Goal: Information Seeking & Learning: Learn about a topic

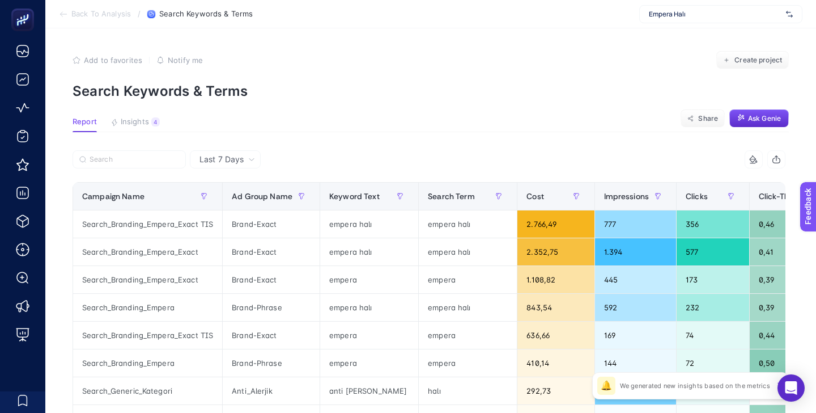
click at [716, 9] on div "Empera Halı" at bounding box center [720, 14] width 163 height 18
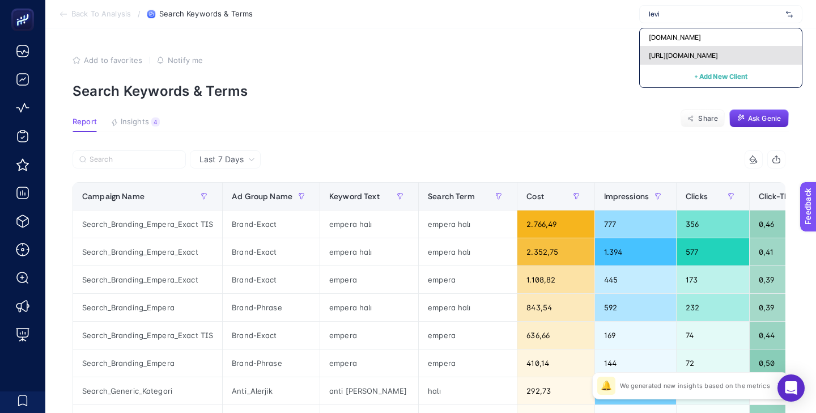
type input "levi"
click at [713, 51] on span "[URL][DOMAIN_NAME]" at bounding box center [683, 55] width 69 height 9
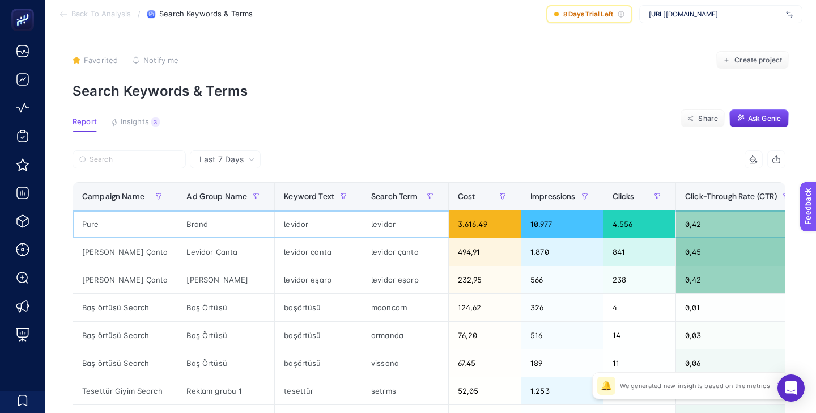
click at [95, 227] on div "Pure" at bounding box center [125, 223] width 104 height 27
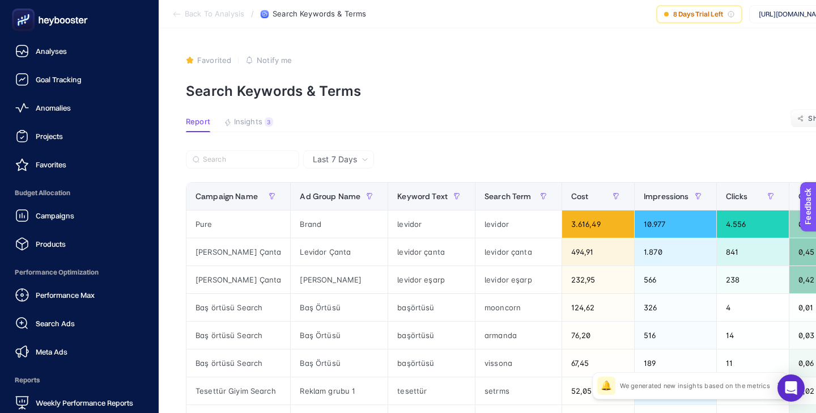
click at [65, 180] on ul "Analyses Goal Tracking Anomalies Projects Favorites Budget Allocation Campaigns…" at bounding box center [79, 227] width 141 height 374
click at [65, 164] on span "Favorites" at bounding box center [51, 164] width 31 height 9
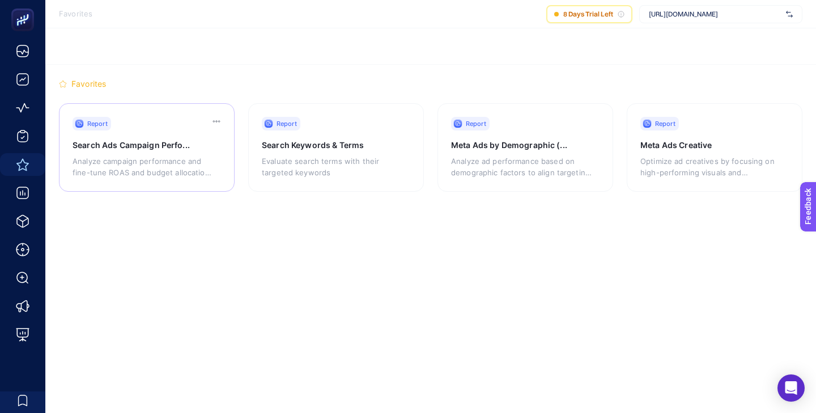
click at [169, 133] on div "Report Search Ads Campaign Perfo... Analyze campaign performance and fine-tune …" at bounding box center [147, 147] width 176 height 88
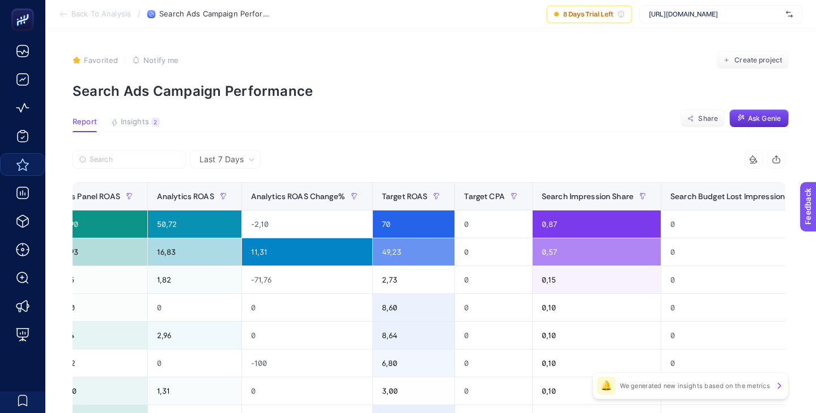
scroll to position [0, 607]
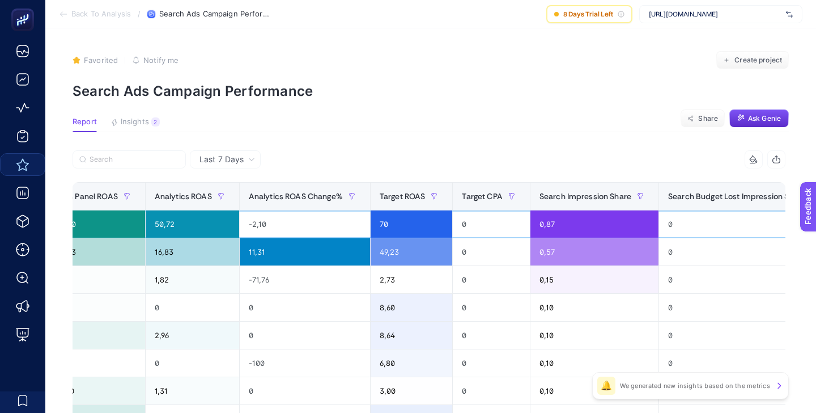
click at [541, 222] on div "0,87" at bounding box center [594, 223] width 128 height 27
click at [537, 230] on div "0,87" at bounding box center [594, 223] width 128 height 27
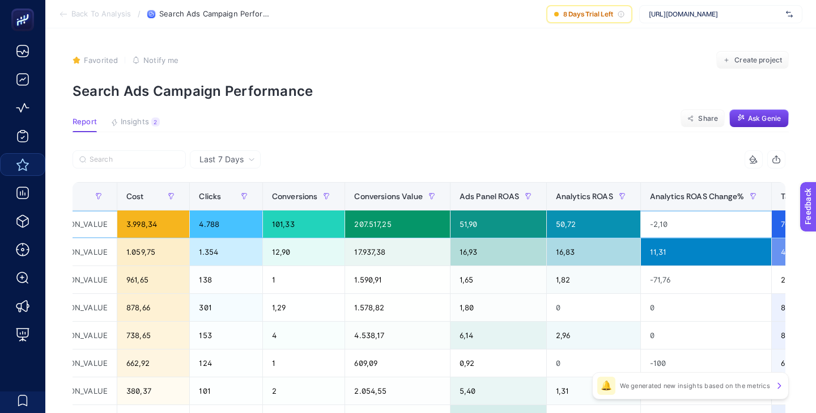
scroll to position [0, 184]
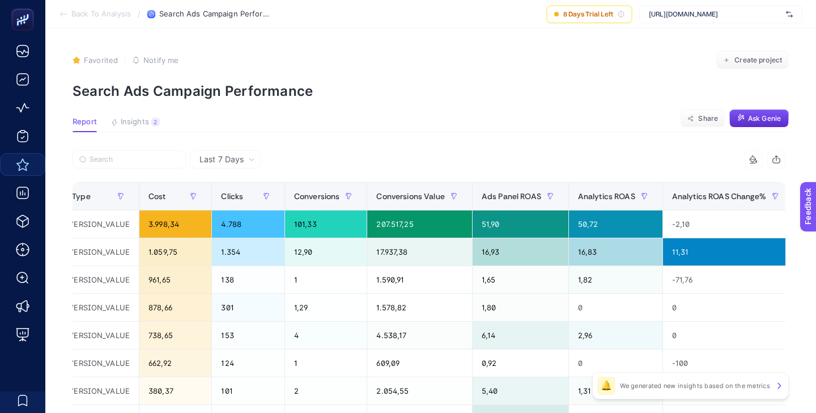
click at [256, 162] on div "Last 7 Days" at bounding box center [227, 159] width 65 height 8
click at [229, 202] on li "Last 30 Days" at bounding box center [225, 203] width 64 height 20
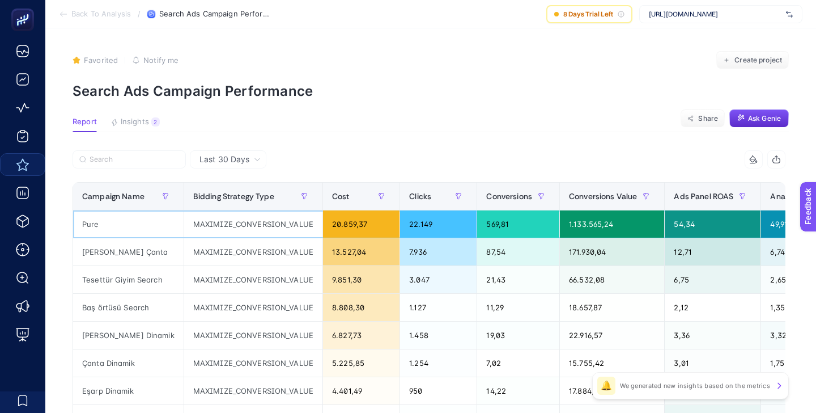
click at [341, 227] on div "20.859,37" at bounding box center [361, 223] width 77 height 27
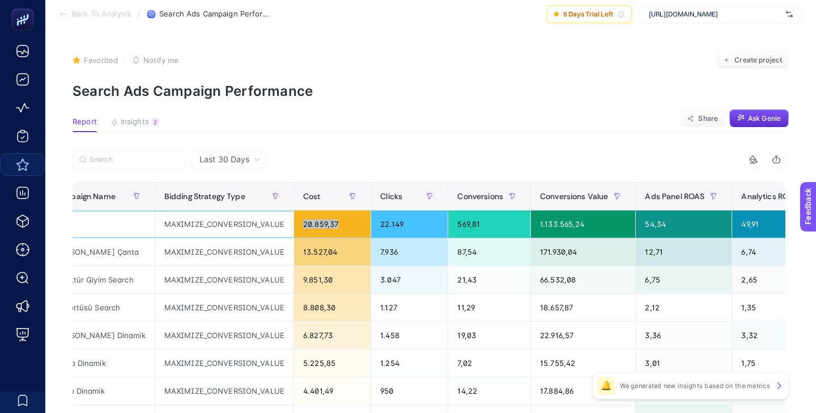
scroll to position [0, 44]
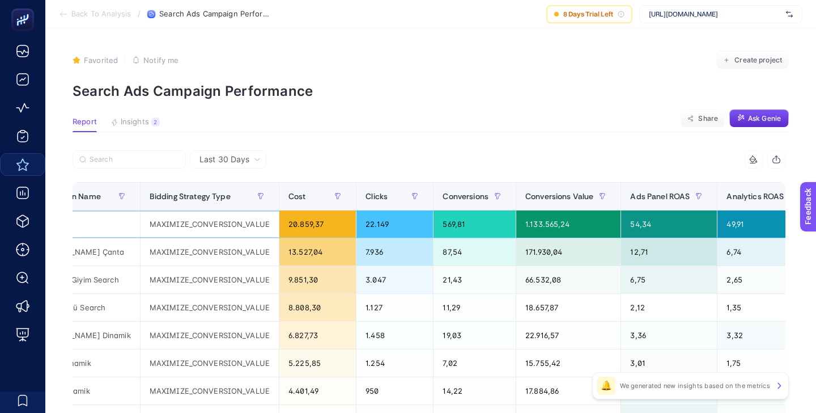
click at [539, 224] on div "1.133.565,24" at bounding box center [568, 223] width 104 height 27
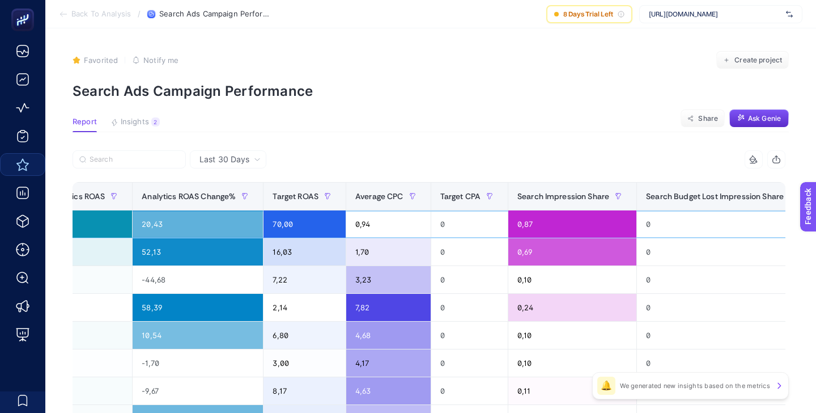
scroll to position [0, 791]
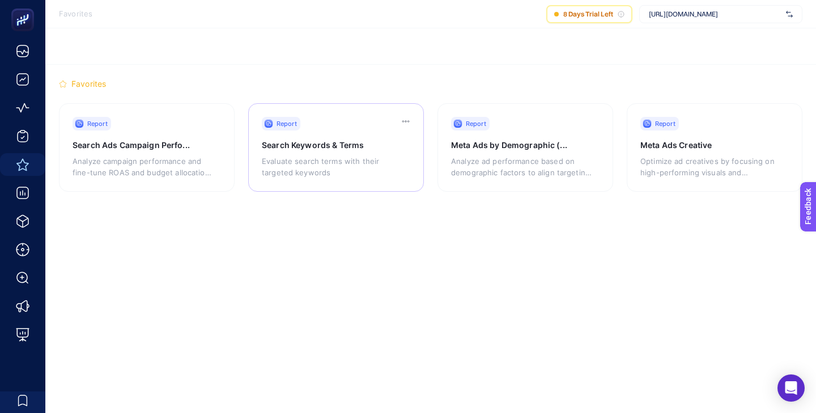
click at [345, 116] on div "Report Search Keywords & Terms Evaluate search terms with their targeted keywor…" at bounding box center [336, 147] width 176 height 88
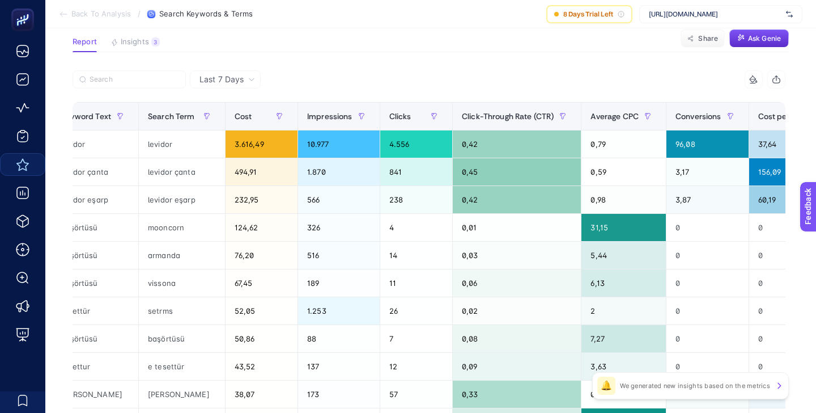
scroll to position [0, 240]
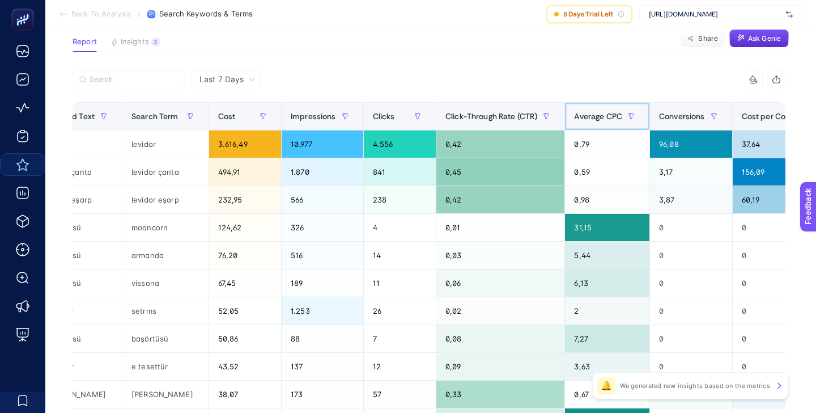
click at [608, 109] on div "Average CPC" at bounding box center [607, 116] width 66 height 18
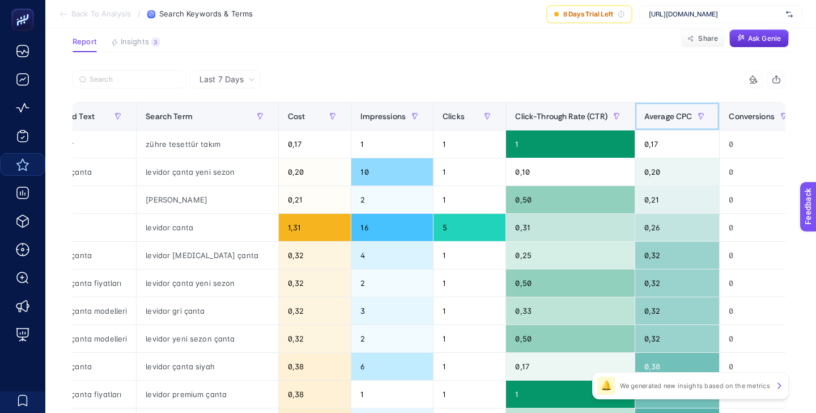
click at [674, 113] on span "Average CPC" at bounding box center [668, 116] width 48 height 9
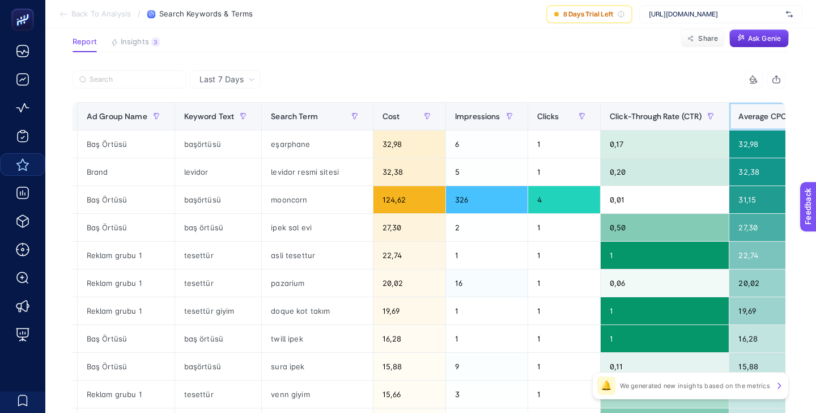
scroll to position [0, 0]
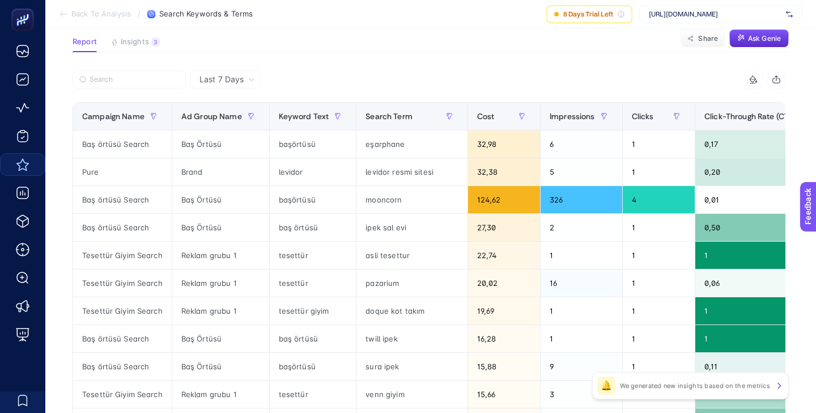
click at [253, 80] on icon at bounding box center [251, 79] width 7 height 7
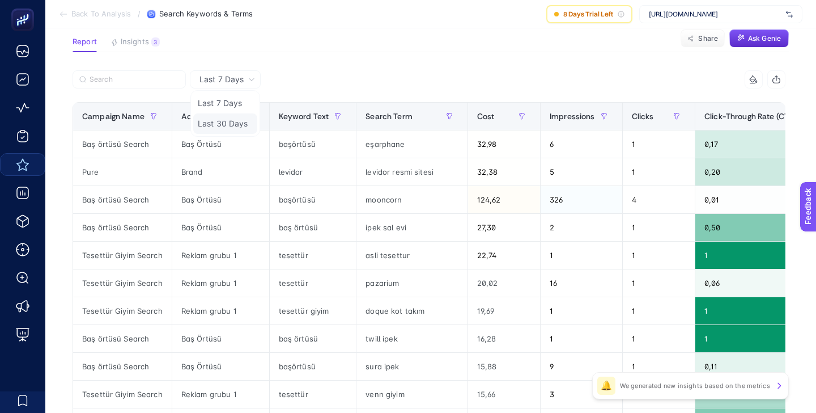
click at [233, 120] on li "Last 30 Days" at bounding box center [225, 123] width 64 height 20
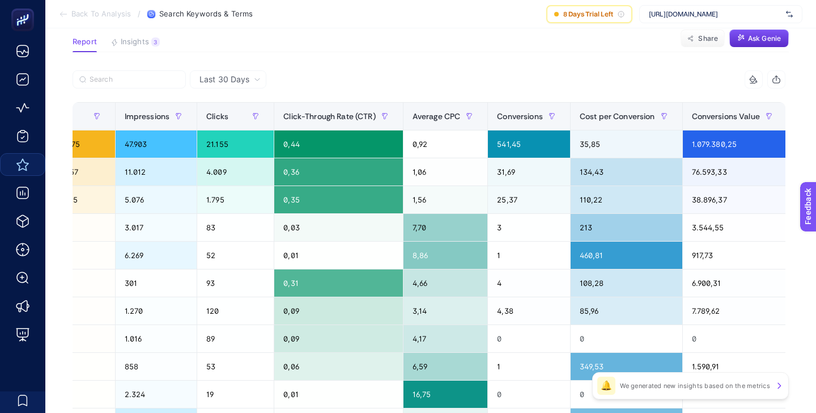
scroll to position [0, 460]
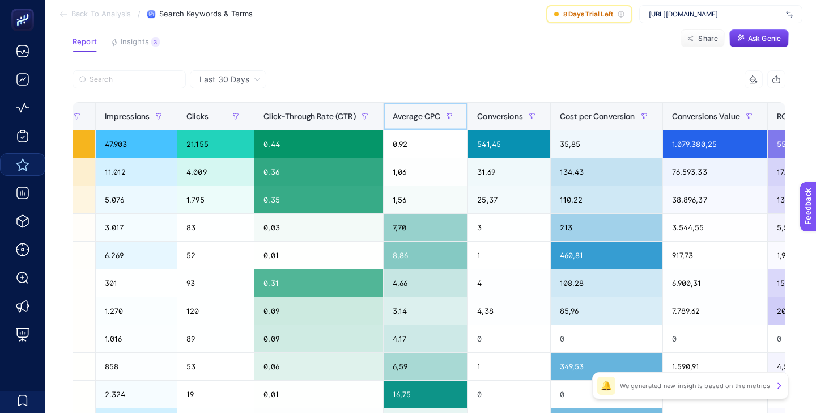
click at [439, 118] on span "Average CPC" at bounding box center [417, 116] width 48 height 9
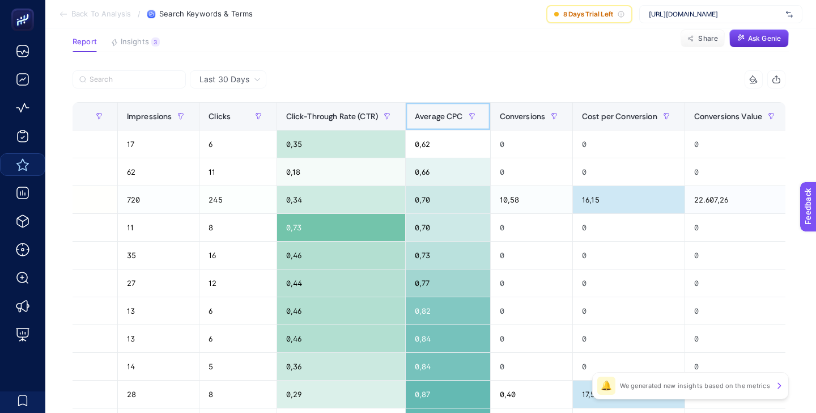
click at [449, 118] on span "Average CPC" at bounding box center [439, 116] width 48 height 9
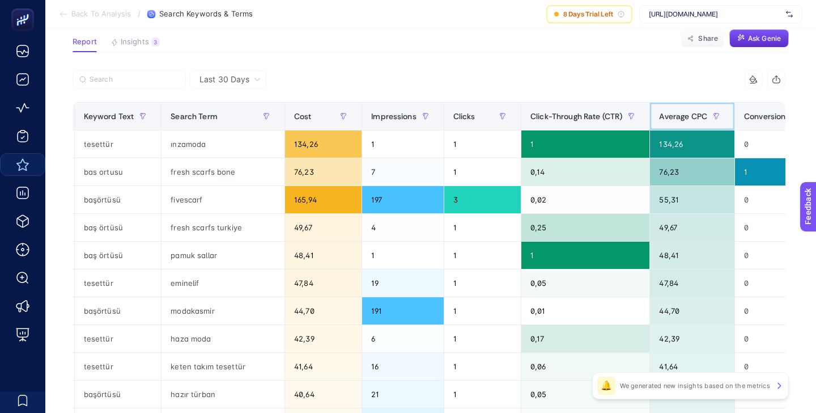
scroll to position [0, 0]
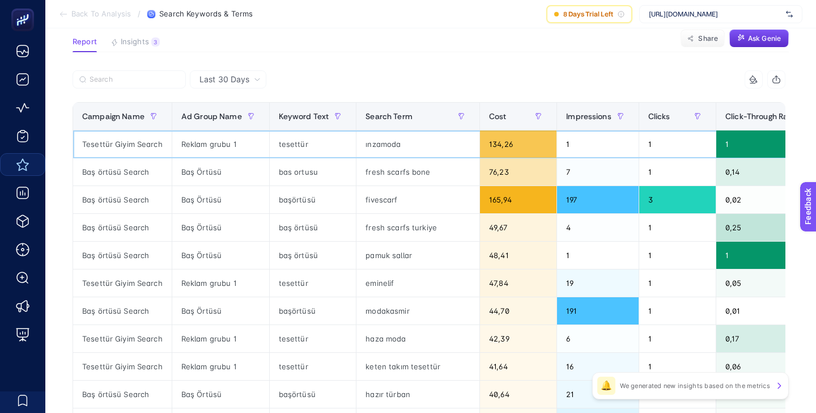
click at [381, 146] on div "ınzamoda" at bounding box center [417, 143] width 123 height 27
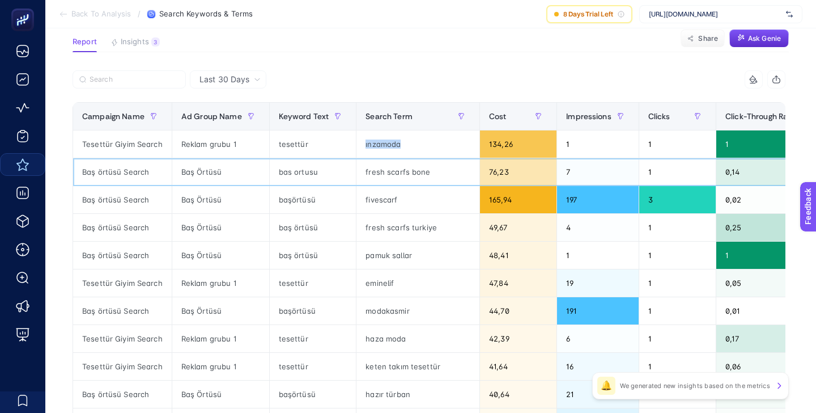
click at [389, 174] on div "fresh scarfs bone" at bounding box center [417, 171] width 123 height 27
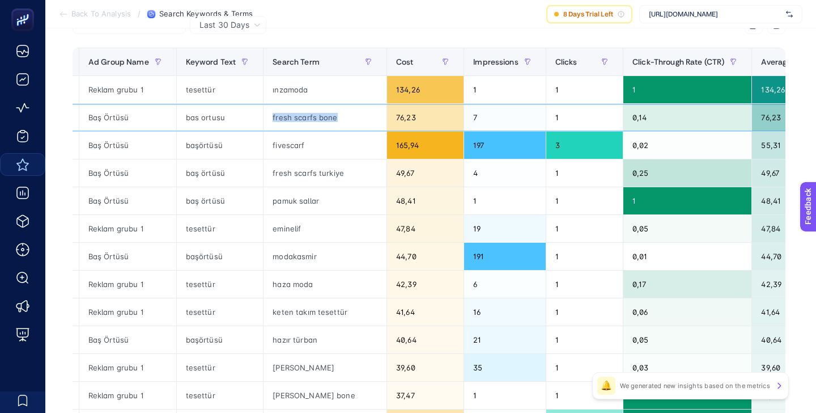
scroll to position [127, 0]
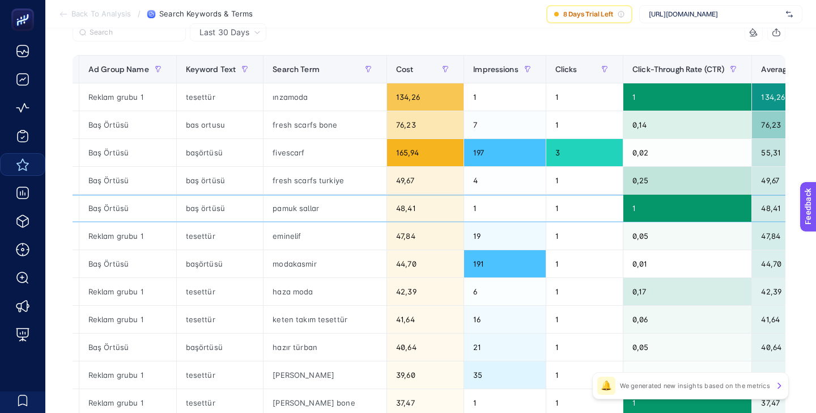
click at [298, 205] on div "pamuk sallar" at bounding box center [325, 207] width 123 height 27
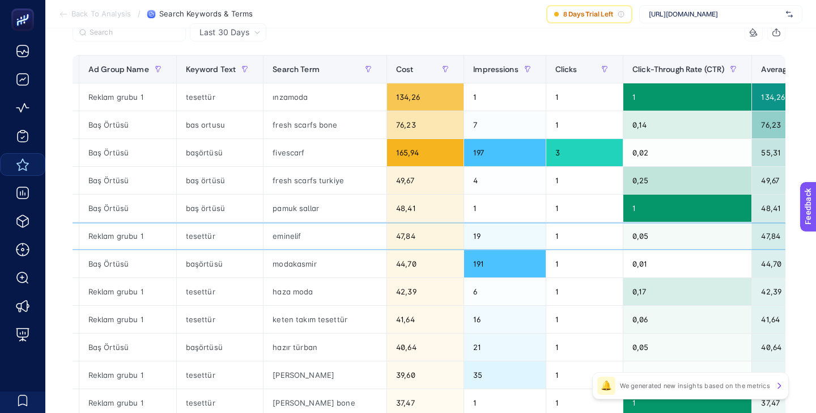
click at [291, 236] on div "eminelif" at bounding box center [325, 235] width 123 height 27
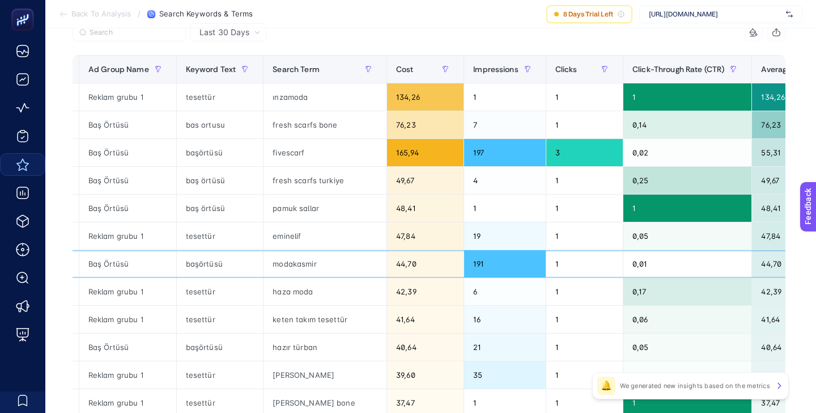
click at [299, 264] on div "modakasmir" at bounding box center [325, 263] width 123 height 27
click at [292, 288] on div "haza moda" at bounding box center [325, 291] width 123 height 27
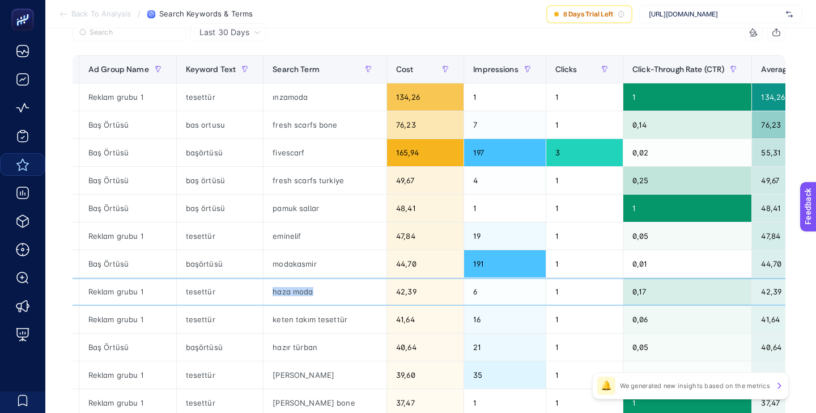
click at [292, 288] on div "haza moda" at bounding box center [325, 291] width 123 height 27
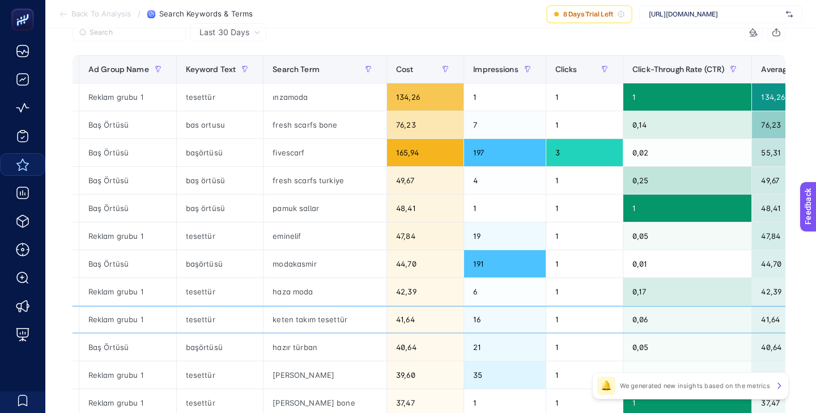
click at [300, 319] on div "keten takım tesettür" at bounding box center [325, 318] width 123 height 27
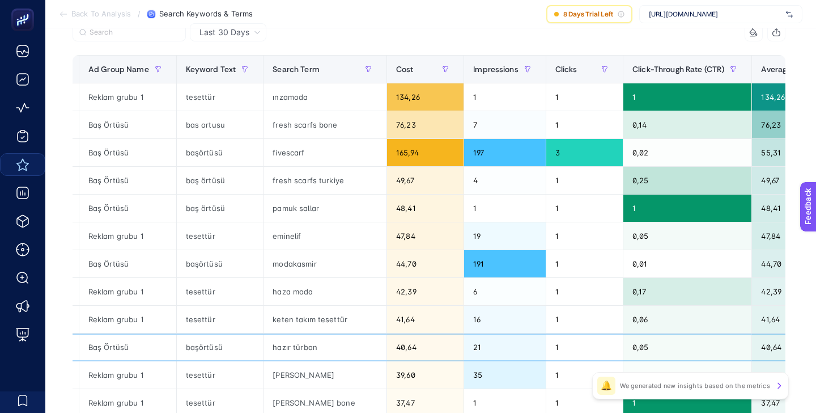
click at [299, 342] on div "hazır türban" at bounding box center [325, 346] width 123 height 27
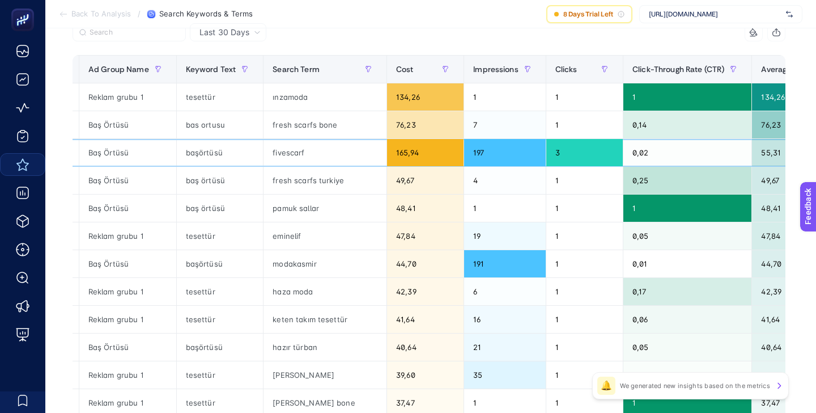
click at [295, 155] on div "fivescarf" at bounding box center [325, 152] width 123 height 27
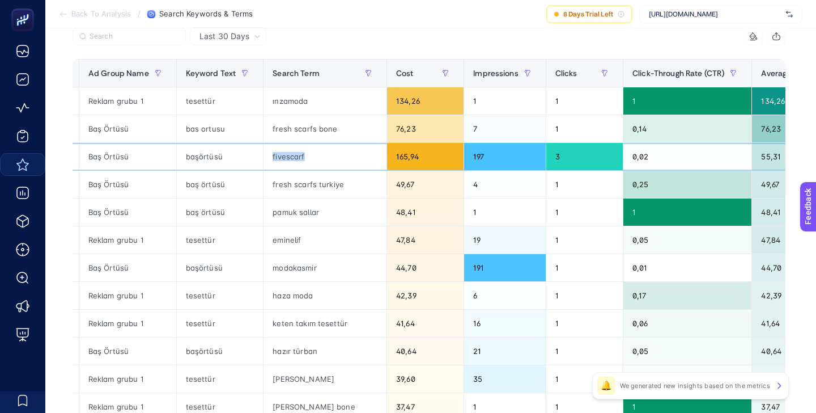
scroll to position [129, 0]
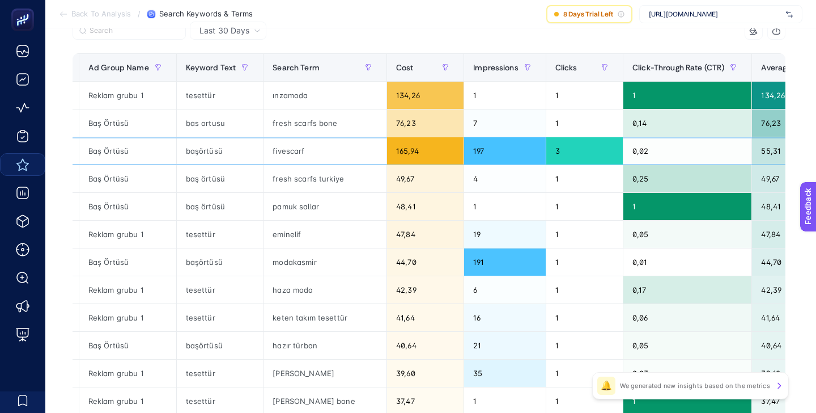
click at [208, 150] on div "başörtüsü" at bounding box center [220, 150] width 87 height 27
click at [279, 151] on div "fivescarf" at bounding box center [325, 150] width 123 height 27
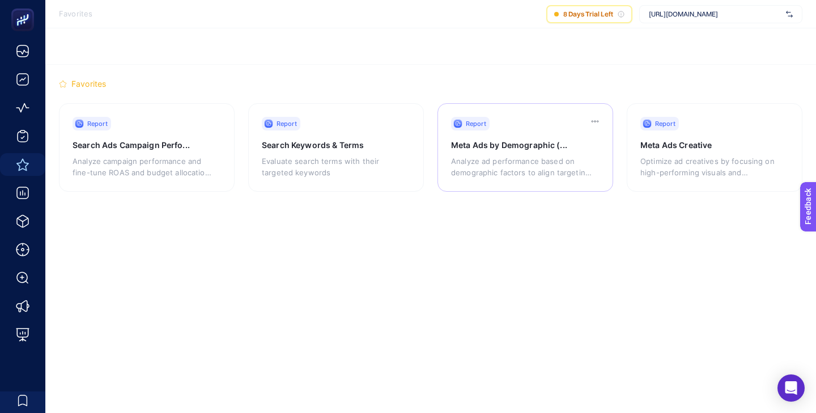
click at [542, 122] on div "Report" at bounding box center [529, 124] width 156 height 14
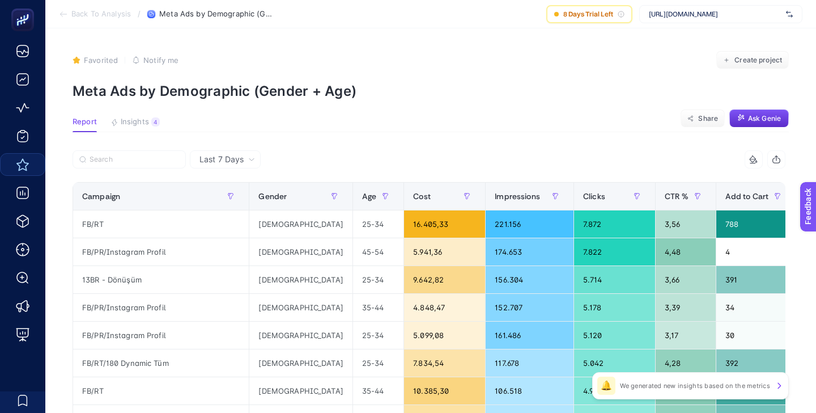
click at [254, 162] on icon at bounding box center [251, 159] width 7 height 7
click at [233, 200] on li "Last 30 Days" at bounding box center [225, 203] width 64 height 20
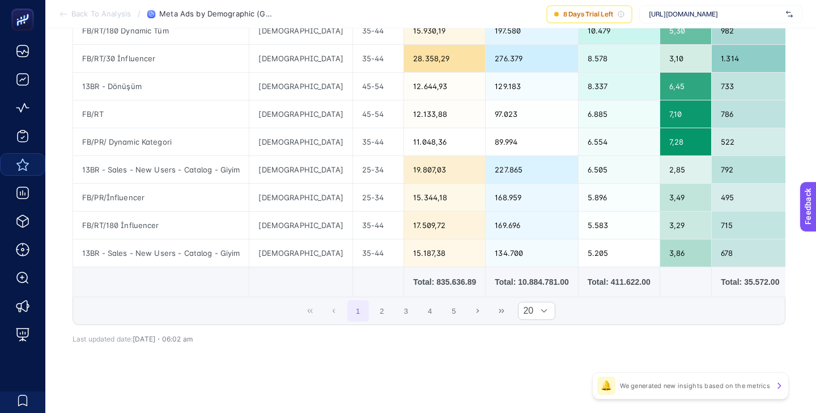
scroll to position [502, 0]
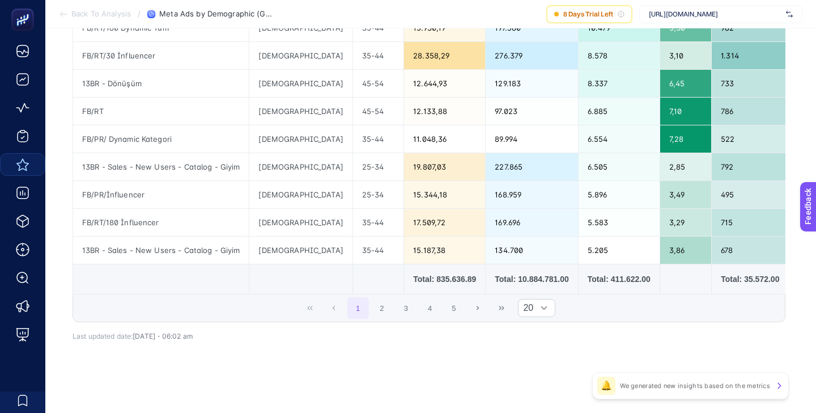
click at [413, 279] on div "Total: 835.636.89" at bounding box center [444, 278] width 63 height 11
click at [413, 278] on div "Total: 835.636.89" at bounding box center [444, 278] width 63 height 11
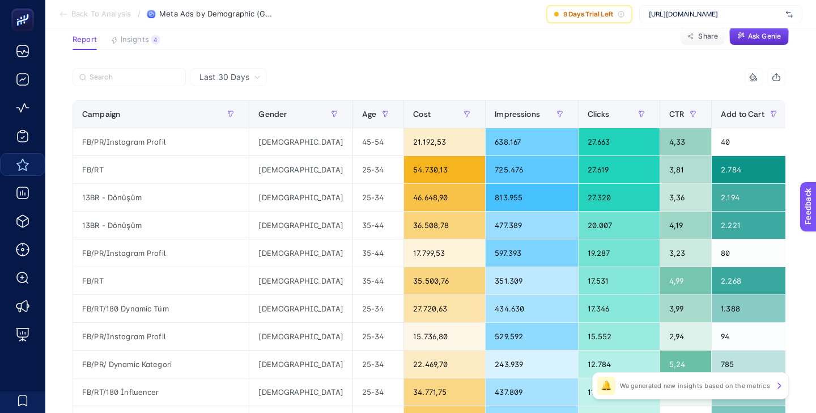
scroll to position [94, 0]
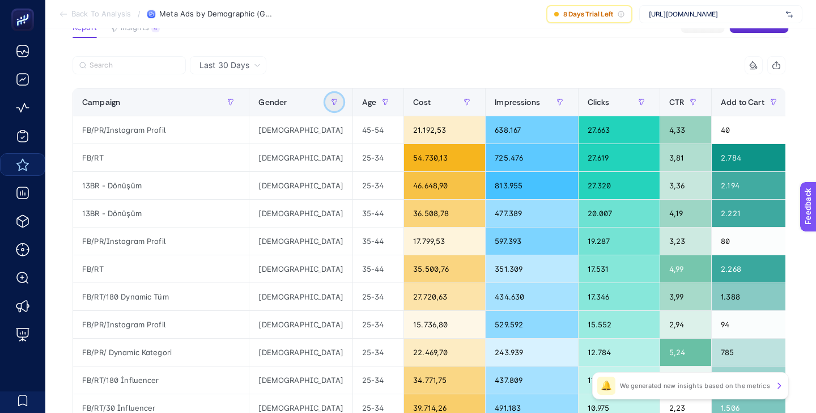
click at [331, 100] on icon "button" at bounding box center [334, 102] width 7 height 7
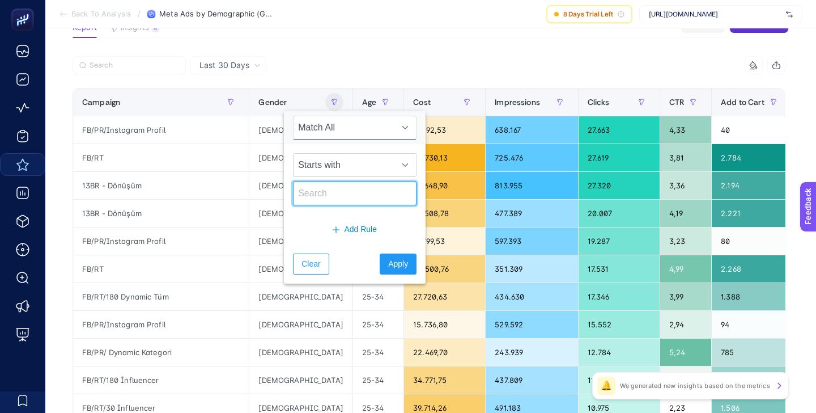
click at [320, 195] on input "text" at bounding box center [355, 193] width 124 height 24
type input "[DEMOGRAPHIC_DATA]"
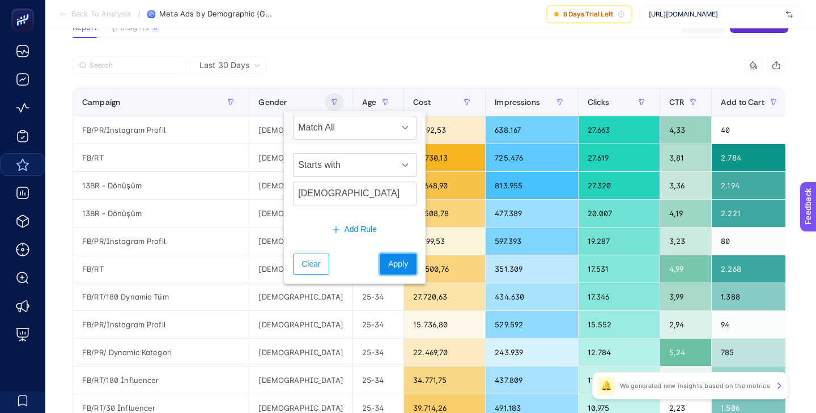
click at [392, 267] on span "Apply" at bounding box center [398, 264] width 20 height 12
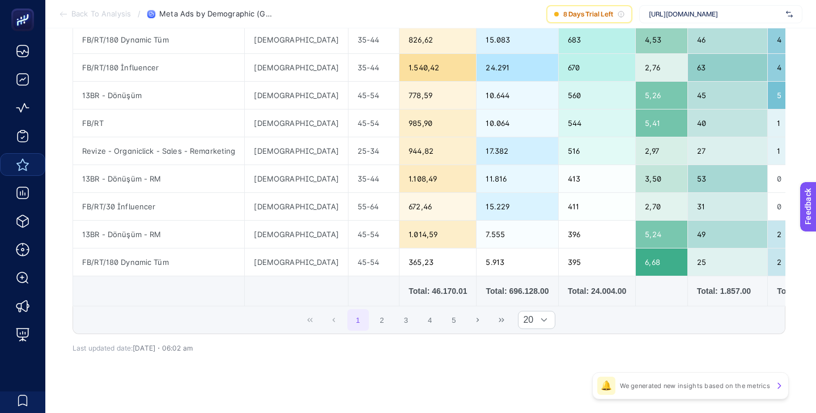
scroll to position [502, 0]
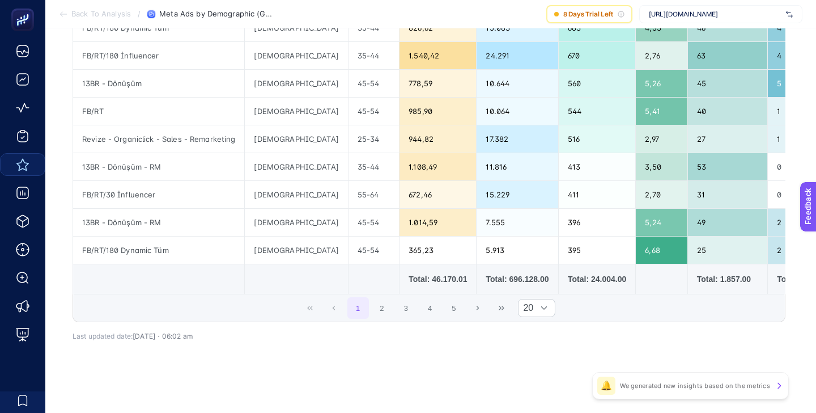
click at [409, 282] on div "Total: 46.170.01" at bounding box center [438, 278] width 58 height 11
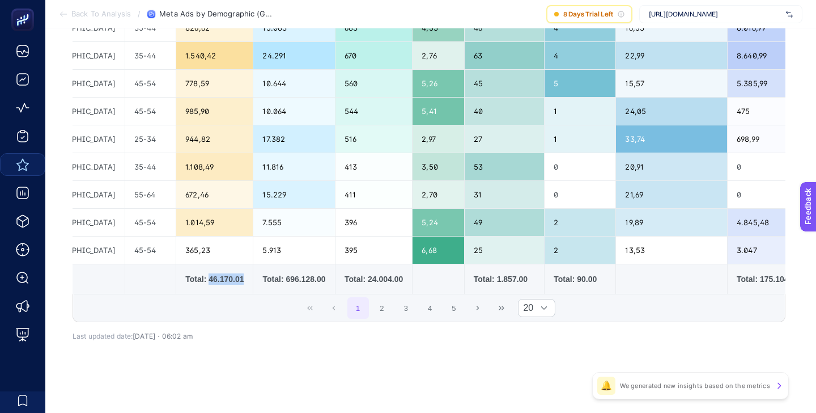
scroll to position [0, 231]
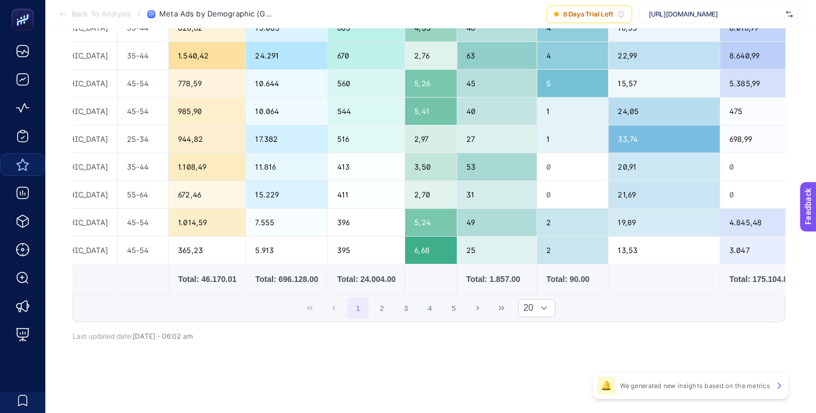
click at [729, 277] on div "Total: 175.104.88" at bounding box center [760, 278] width 63 height 11
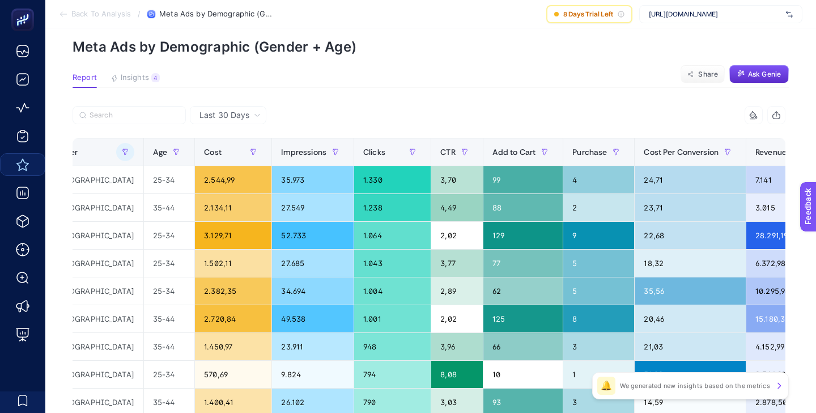
scroll to position [0, 318]
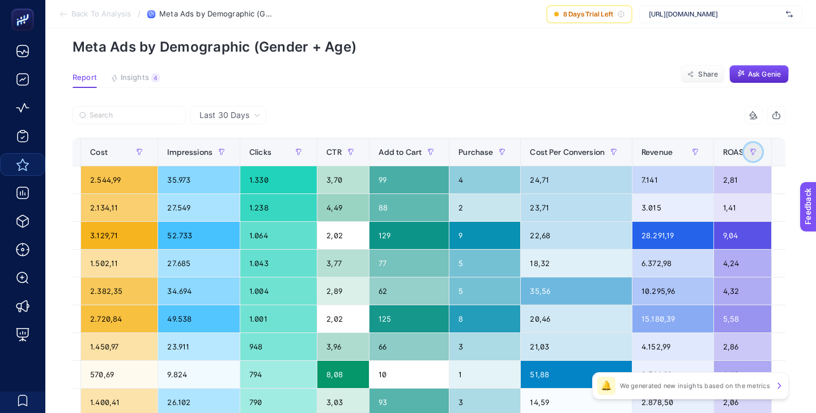
click at [744, 151] on button "button" at bounding box center [753, 152] width 18 height 18
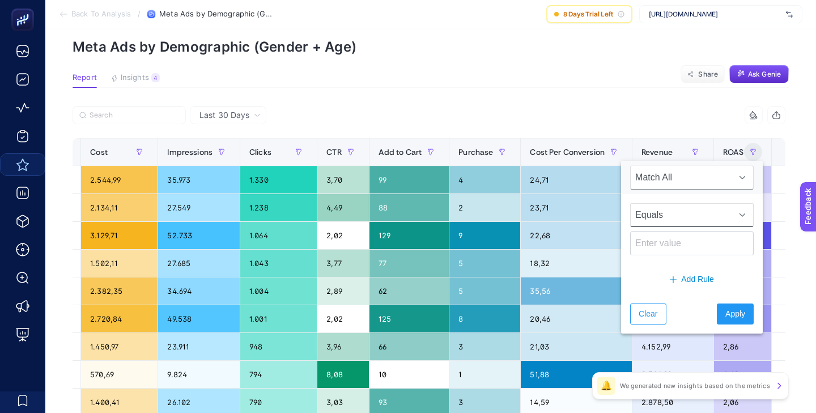
click at [695, 212] on span "Equals" at bounding box center [681, 214] width 101 height 23
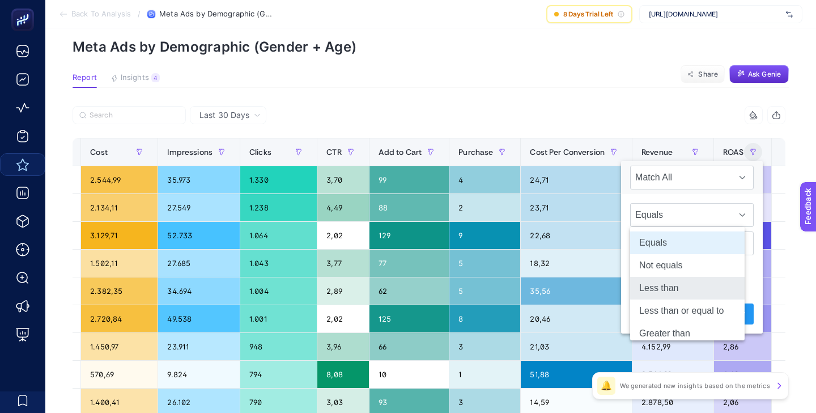
click at [674, 287] on li "Less than" at bounding box center [687, 288] width 114 height 23
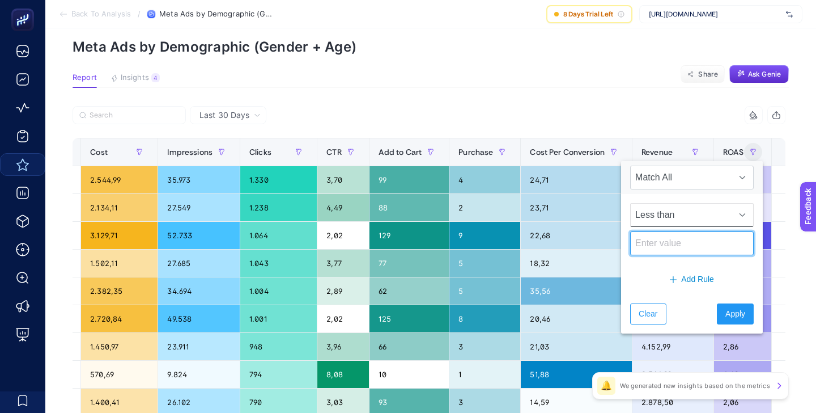
click at [679, 248] on input at bounding box center [692, 243] width 124 height 24
type input "3"
click at [726, 308] on span "Apply" at bounding box center [735, 314] width 20 height 12
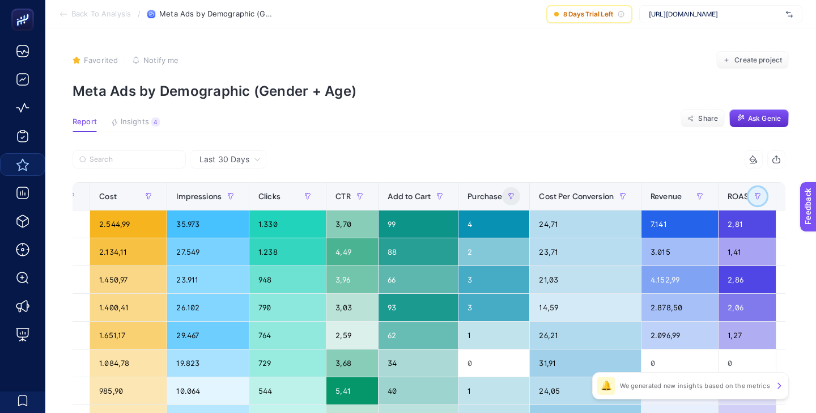
scroll to position [0, 320]
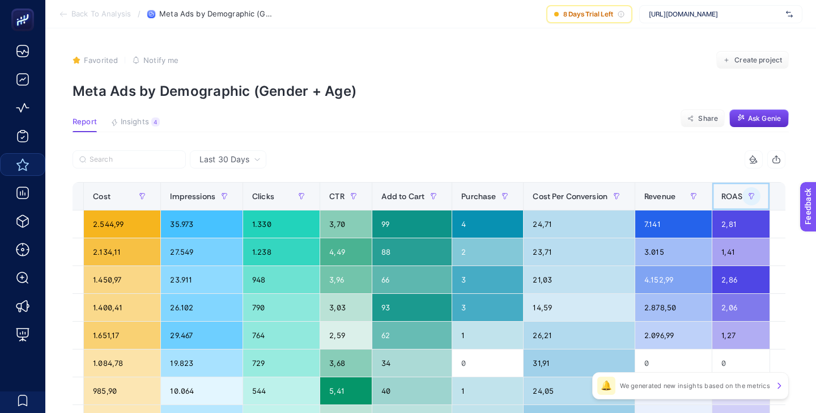
click at [721, 204] on div "ROAS" at bounding box center [740, 196] width 39 height 18
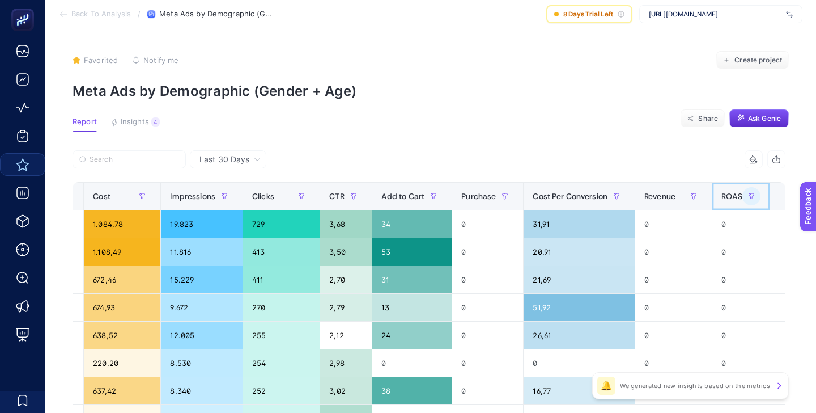
click at [721, 204] on div "ROAS" at bounding box center [740, 196] width 39 height 18
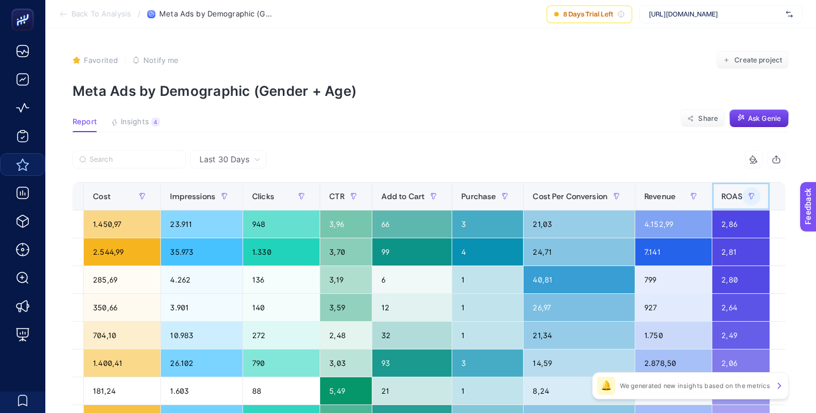
click at [721, 194] on span "ROAS" at bounding box center [731, 196] width 21 height 9
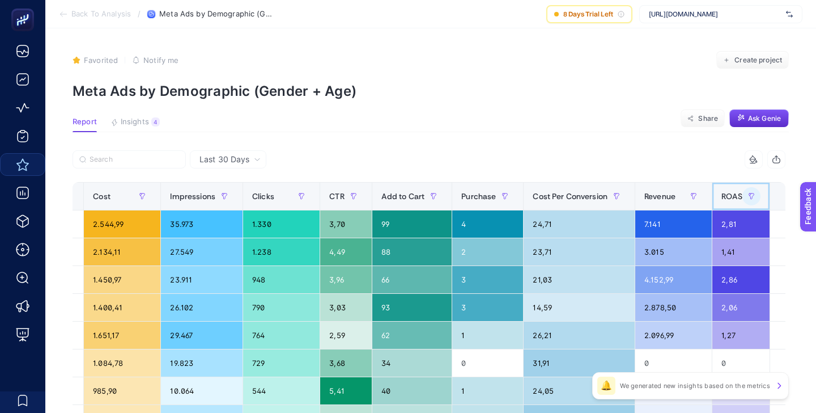
click at [721, 197] on span "ROAS" at bounding box center [731, 196] width 21 height 9
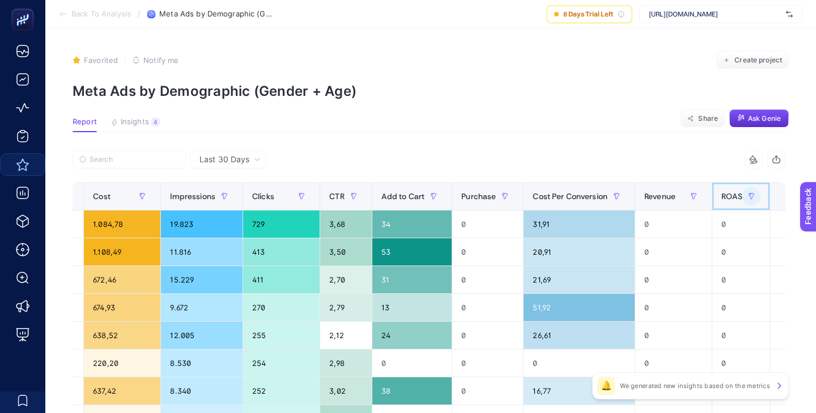
click at [721, 201] on div "ROAS" at bounding box center [740, 196] width 39 height 18
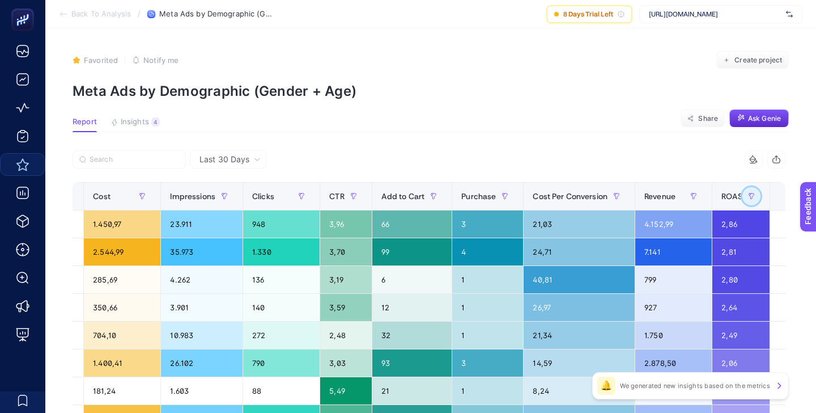
click at [748, 196] on icon "button" at bounding box center [751, 196] width 7 height 7
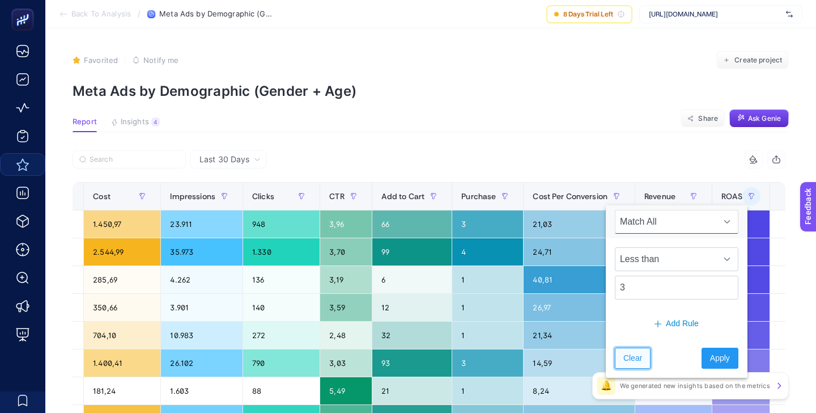
click at [631, 361] on span "Clear" at bounding box center [632, 358] width 19 height 12
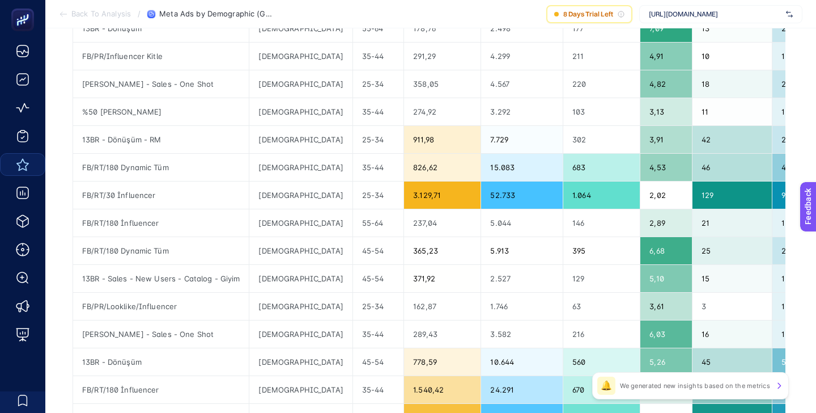
scroll to position [0, 0]
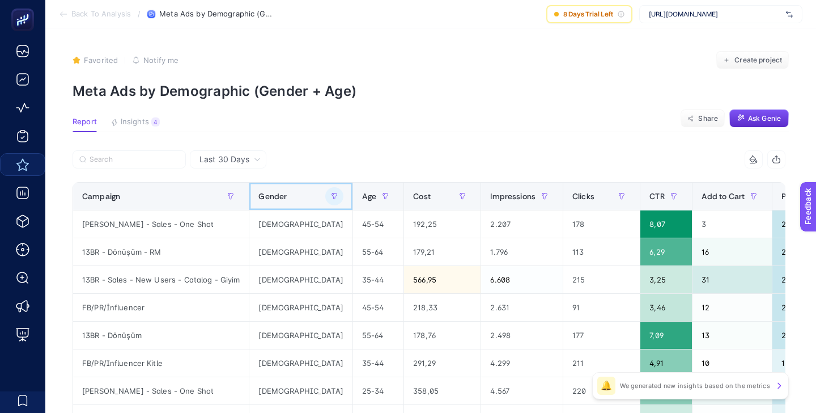
click at [325, 188] on div at bounding box center [334, 196] width 18 height 18
click at [331, 196] on icon "button" at bounding box center [334, 196] width 7 height 7
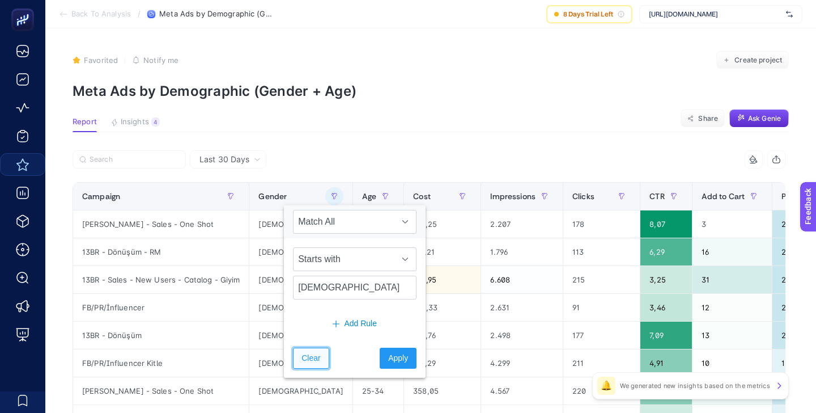
click at [305, 348] on button "Clear" at bounding box center [311, 357] width 36 height 21
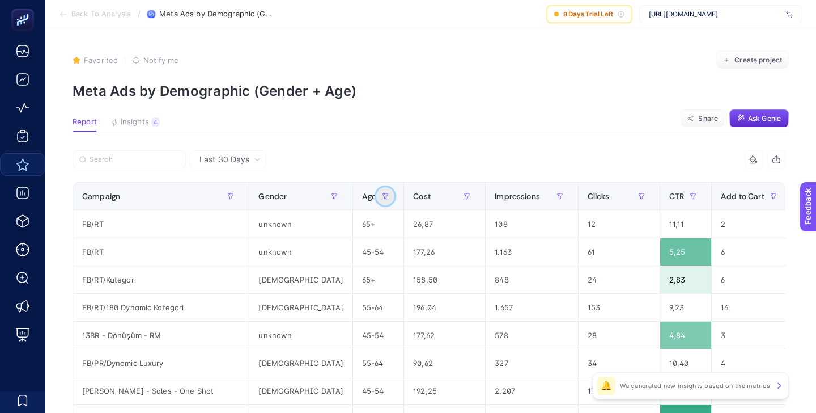
click at [376, 198] on button "button" at bounding box center [385, 196] width 18 height 18
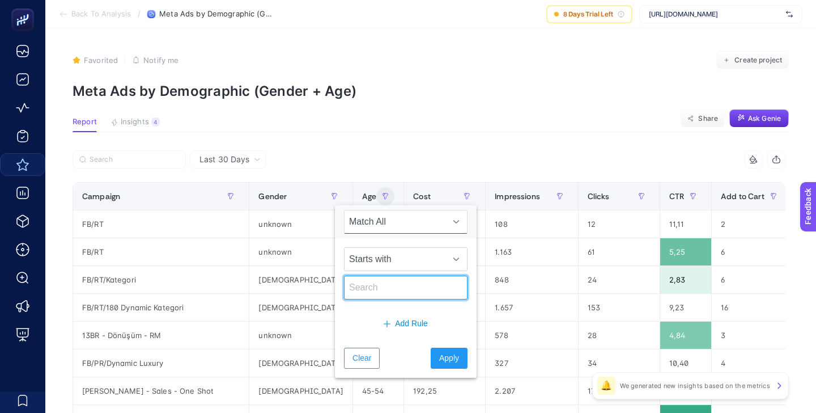
click at [391, 287] on input "text" at bounding box center [406, 287] width 124 height 24
type input "65"
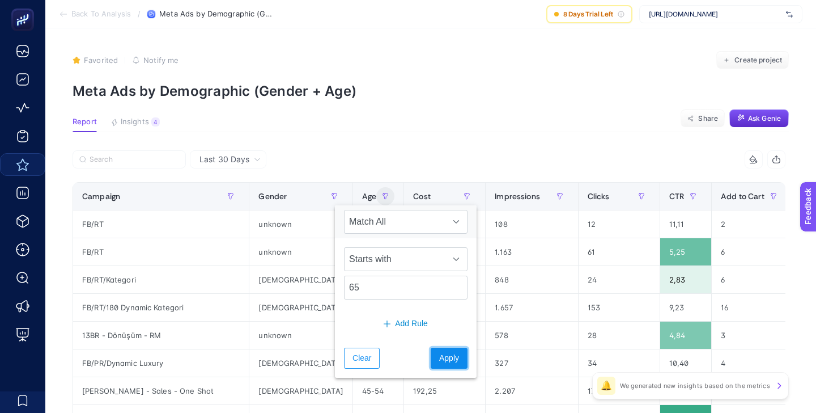
click at [439, 359] on span "Apply" at bounding box center [449, 358] width 20 height 12
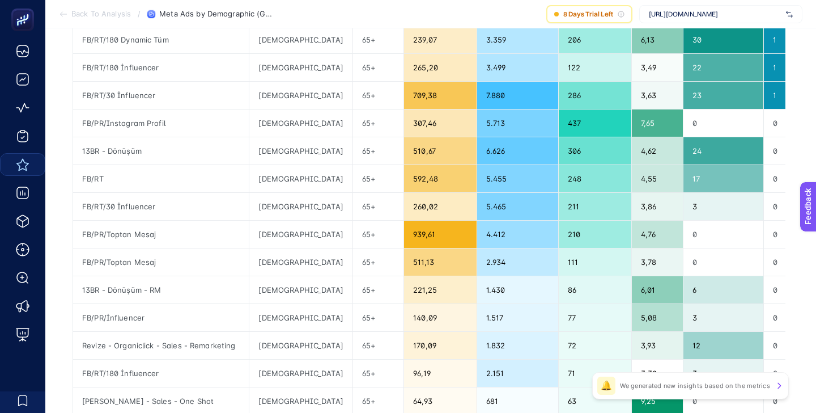
scroll to position [199, 0]
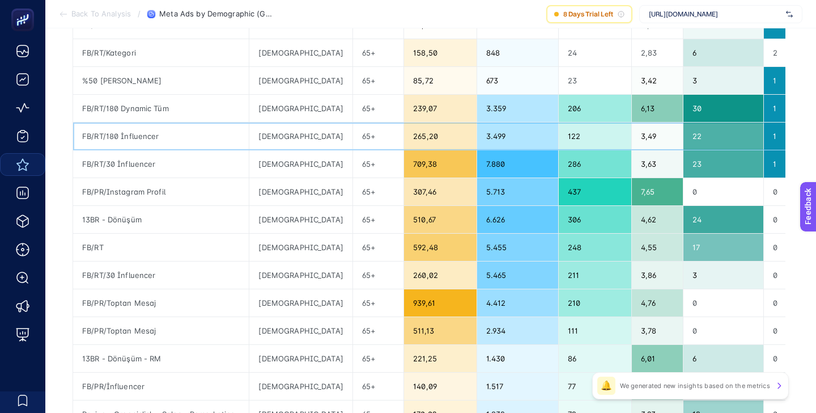
click at [516, 138] on div "3.499" at bounding box center [518, 135] width 82 height 27
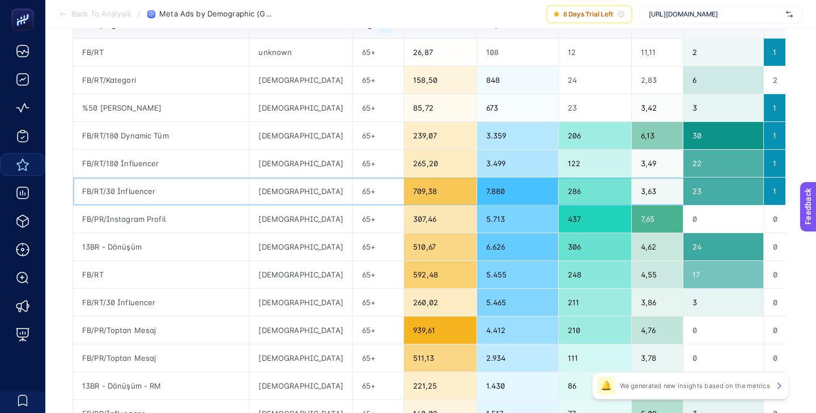
scroll to position [0, 0]
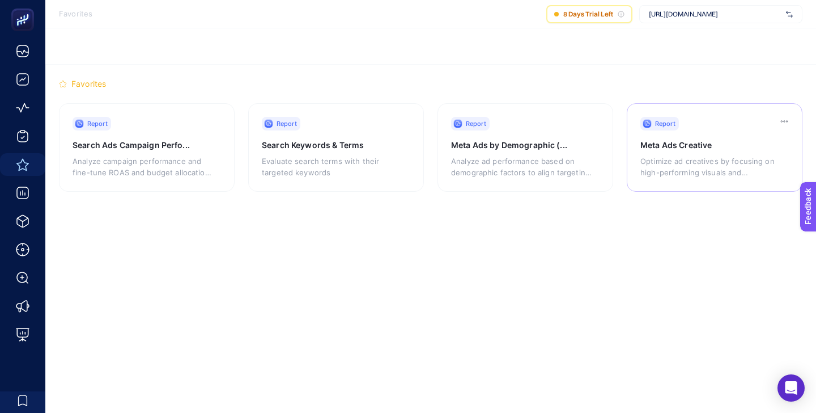
click at [690, 130] on div "Report" at bounding box center [718, 124] width 156 height 14
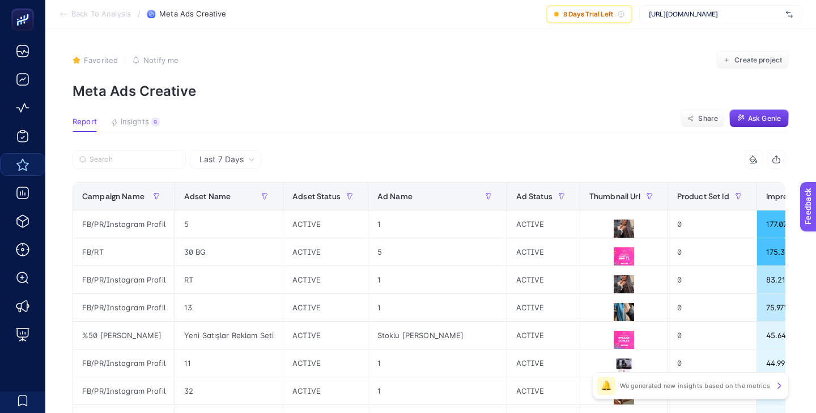
click at [246, 164] on div "Last 7 Days" at bounding box center [225, 159] width 71 height 18
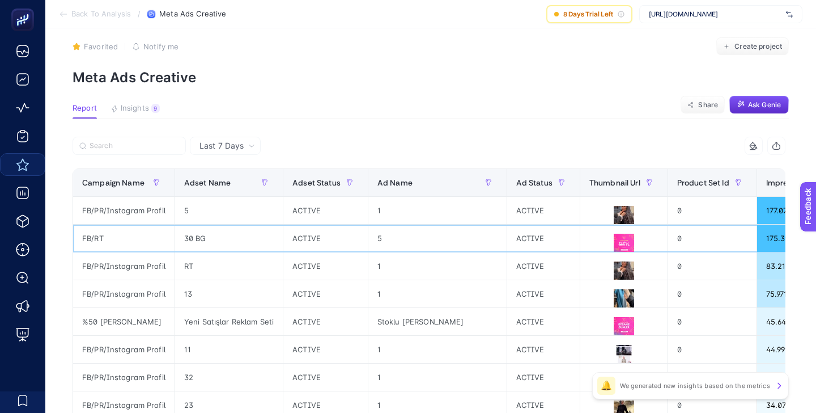
click at [507, 240] on div "ACTIVE" at bounding box center [543, 237] width 73 height 27
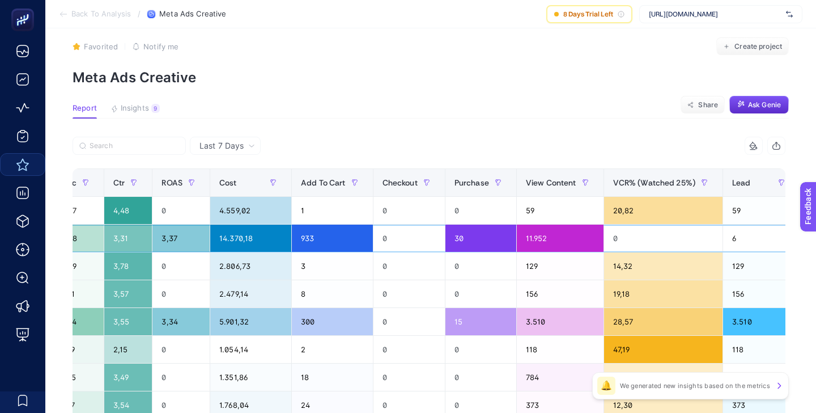
scroll to position [0, 878]
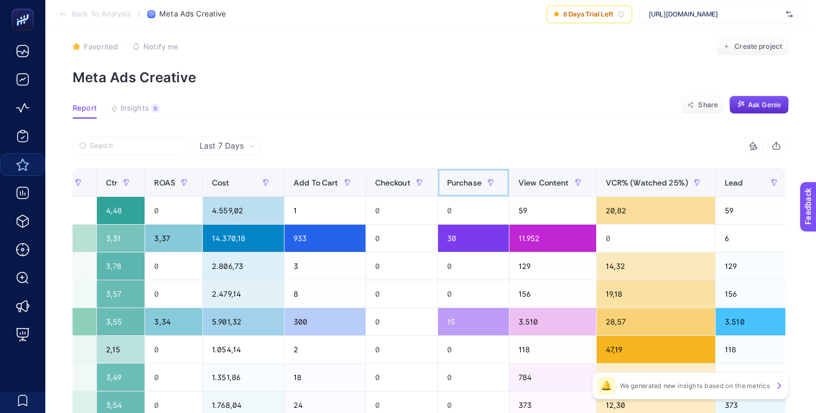
click at [447, 185] on span "Purchase" at bounding box center [464, 182] width 35 height 9
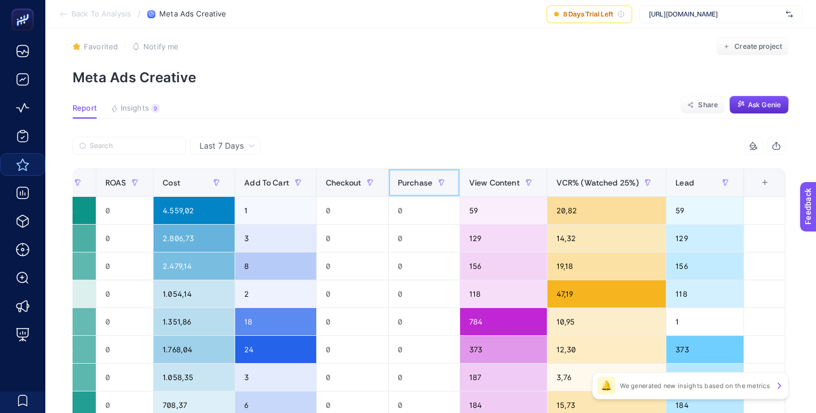
scroll to position [0, 848]
click at [419, 185] on span "Purchase" at bounding box center [415, 182] width 35 height 9
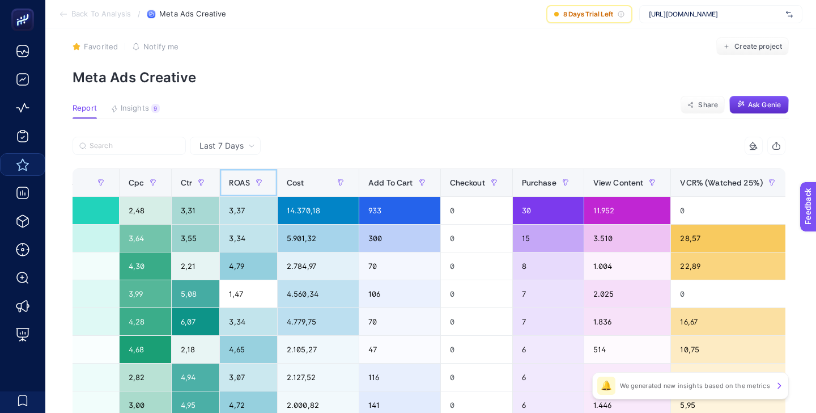
click at [236, 181] on span "ROAS" at bounding box center [239, 182] width 21 height 9
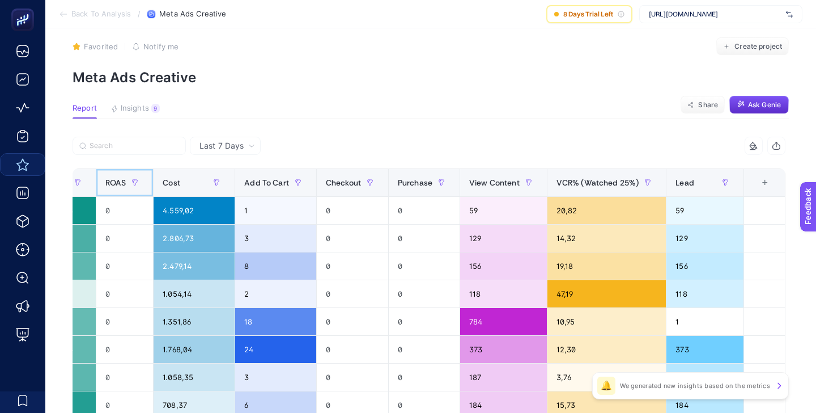
click at [119, 181] on span "ROAS" at bounding box center [115, 182] width 21 height 9
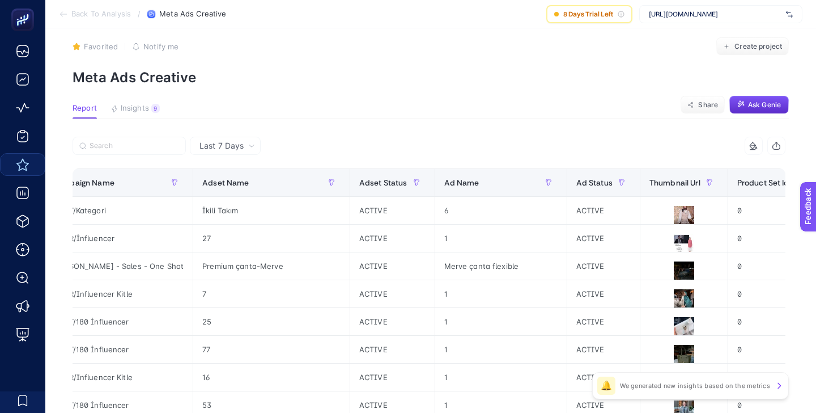
scroll to position [0, 0]
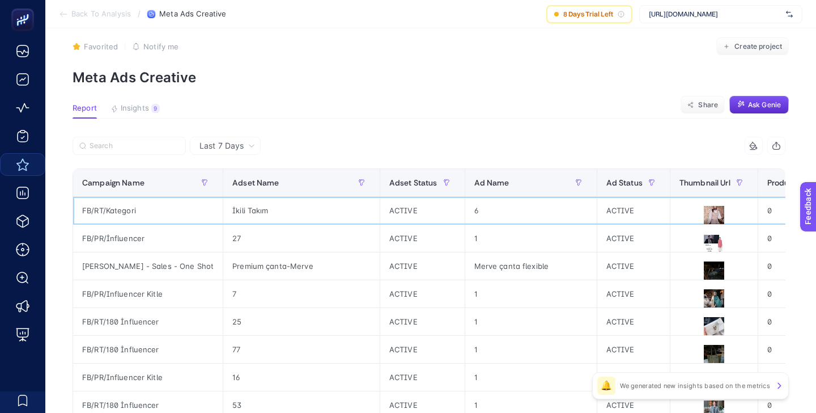
click at [96, 213] on div "FB/RT/Kategori" at bounding box center [148, 210] width 150 height 27
click at [223, 211] on div "İkili Takım" at bounding box center [301, 210] width 156 height 27
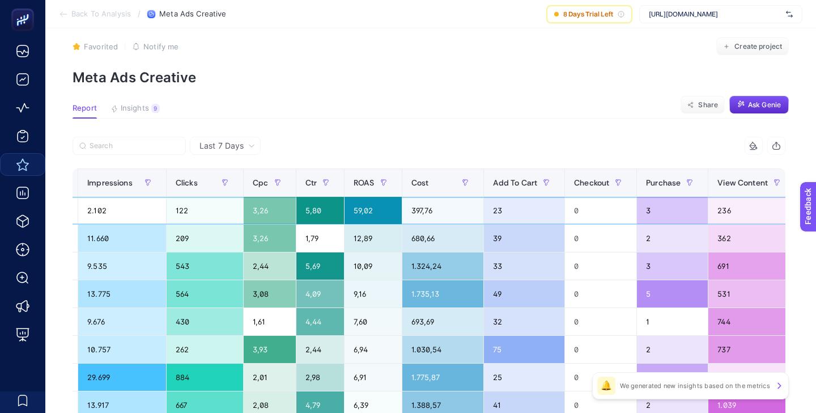
scroll to position [0, 727]
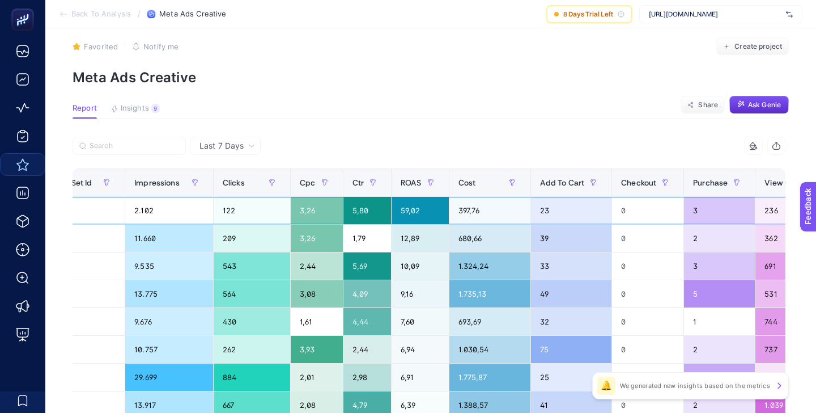
click at [449, 211] on div "397,76" at bounding box center [489, 210] width 81 height 27
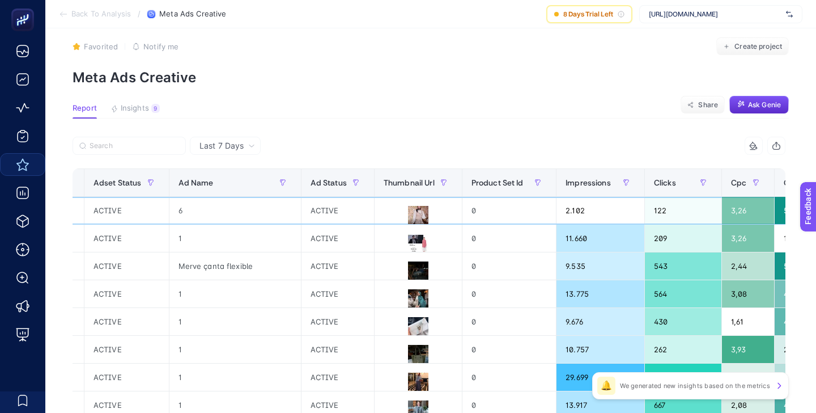
scroll to position [0, 269]
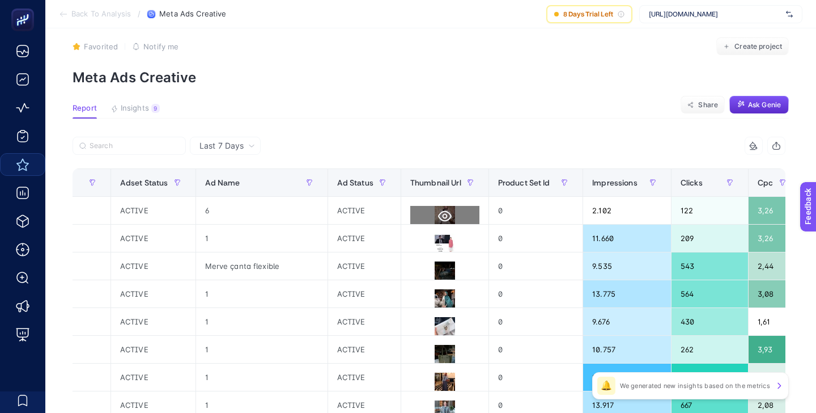
click at [438, 215] on icon at bounding box center [445, 216] width 14 height 11
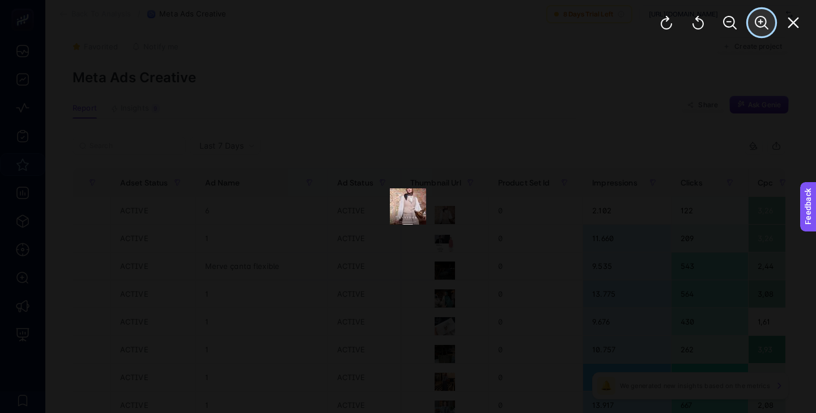
click at [765, 18] on icon "Zoom In" at bounding box center [762, 23] width 14 height 14
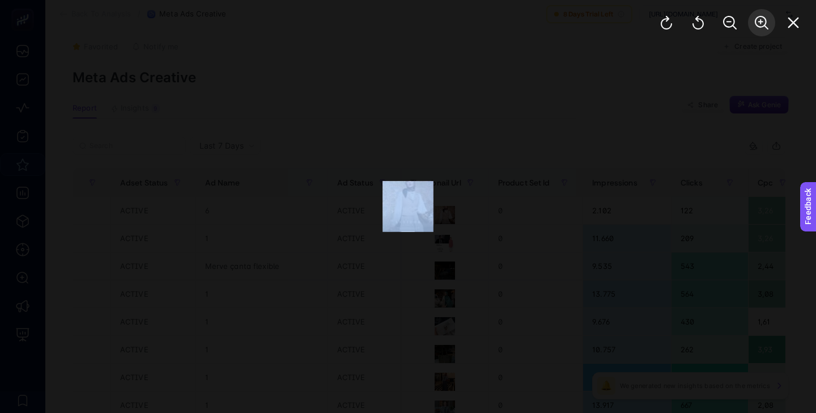
click at [765, 18] on div at bounding box center [730, 22] width 172 height 45
click at [765, 18] on icon "Zoom In" at bounding box center [762, 23] width 14 height 14
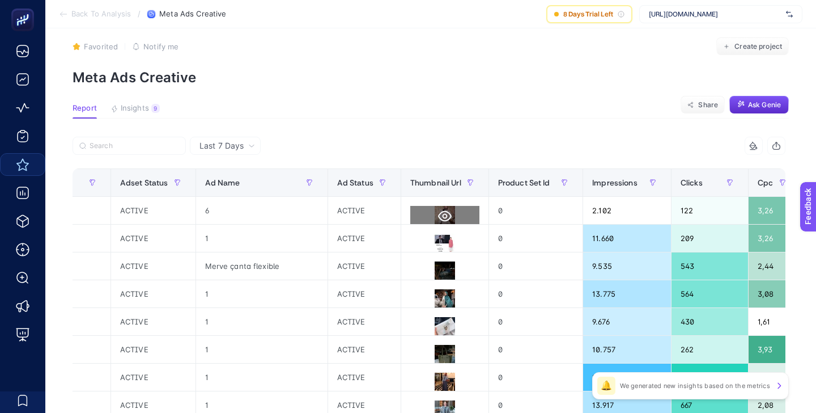
click at [438, 212] on icon at bounding box center [445, 216] width 14 height 14
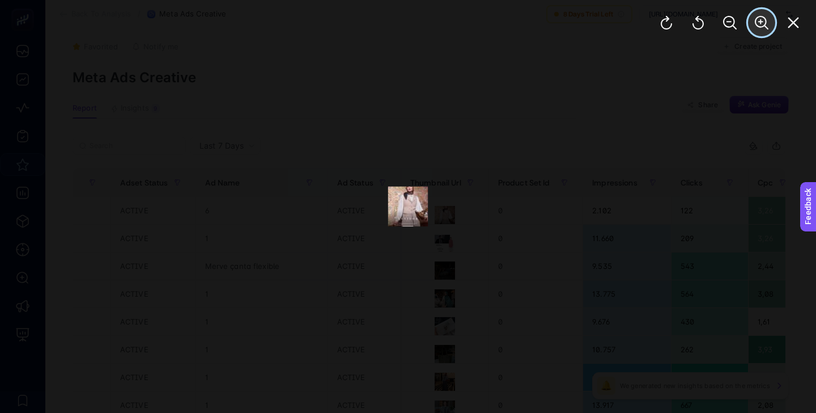
click at [757, 31] on button "Zoom In" at bounding box center [761, 22] width 27 height 27
click at [757, 28] on icon "Zoom In" at bounding box center [762, 23] width 14 height 14
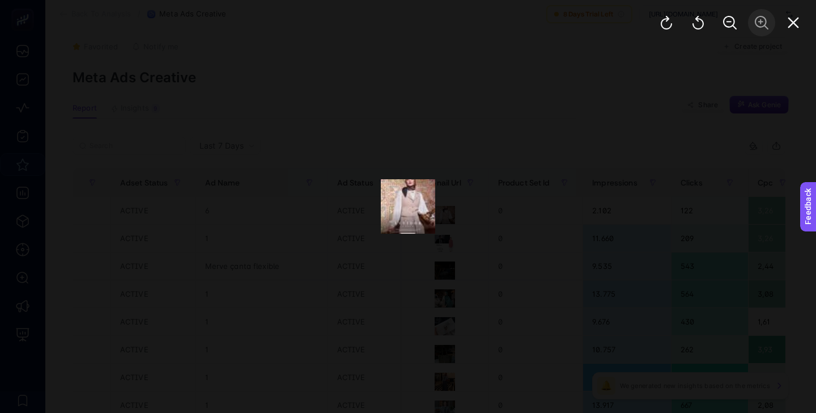
click at [757, 28] on div at bounding box center [730, 22] width 172 height 45
click at [798, 26] on icon "Close" at bounding box center [794, 23] width 14 height 14
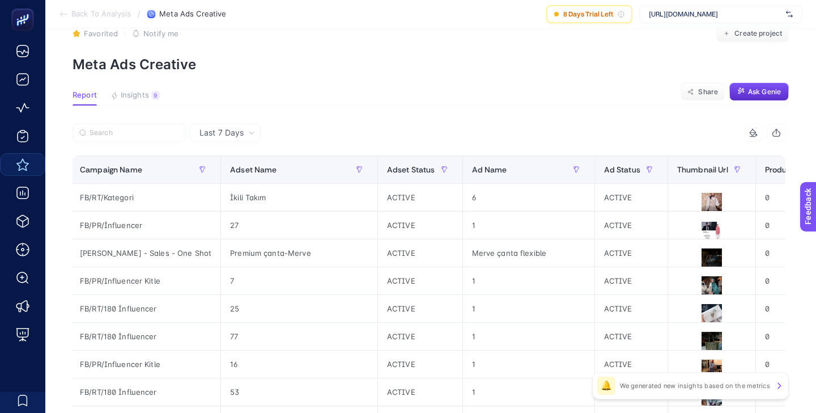
scroll to position [0, 0]
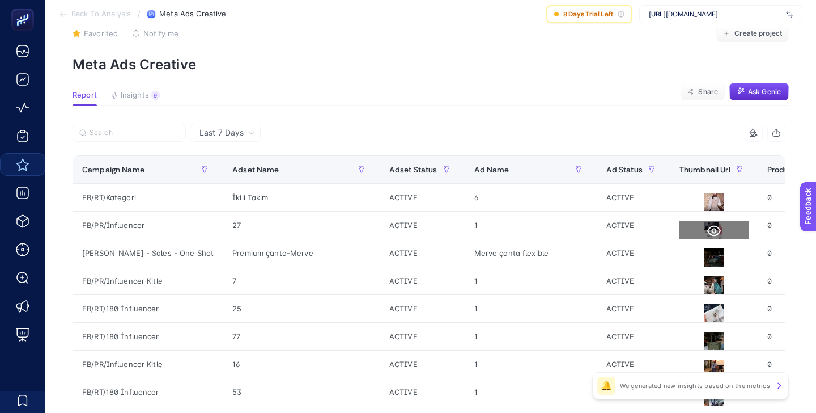
click at [707, 231] on icon at bounding box center [714, 231] width 14 height 14
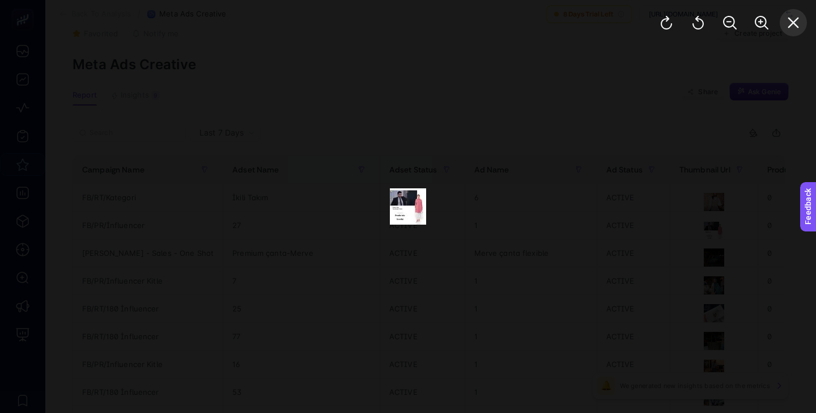
click at [798, 22] on icon "Close" at bounding box center [794, 23] width 14 height 14
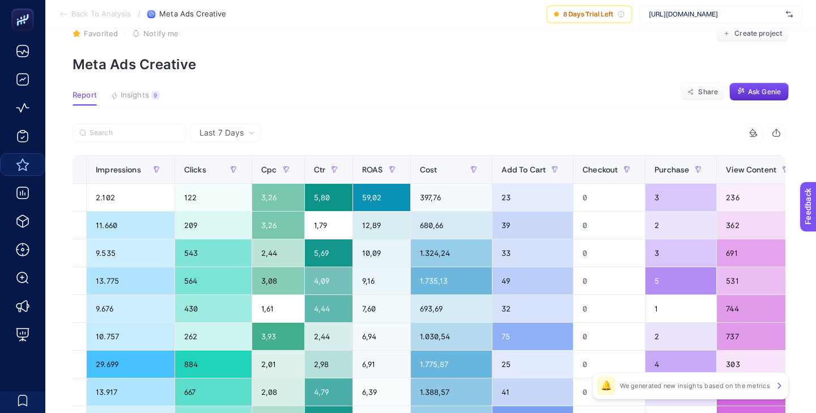
scroll to position [0, 772]
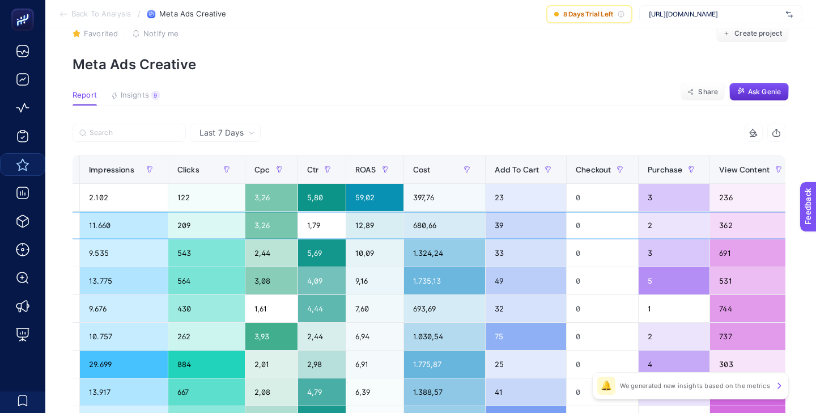
click at [404, 222] on div "680,66" at bounding box center [444, 224] width 81 height 27
click at [404, 257] on div "1.324,24" at bounding box center [444, 252] width 81 height 27
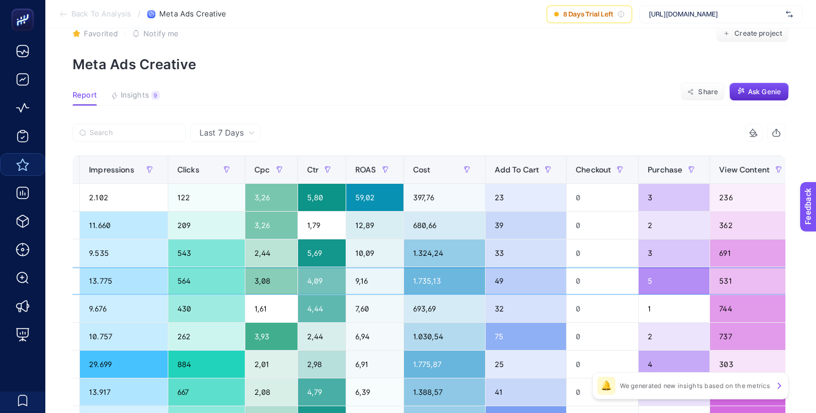
click at [404, 282] on div "1.735,13" at bounding box center [444, 280] width 81 height 27
click at [639, 280] on div "5" at bounding box center [674, 280] width 71 height 27
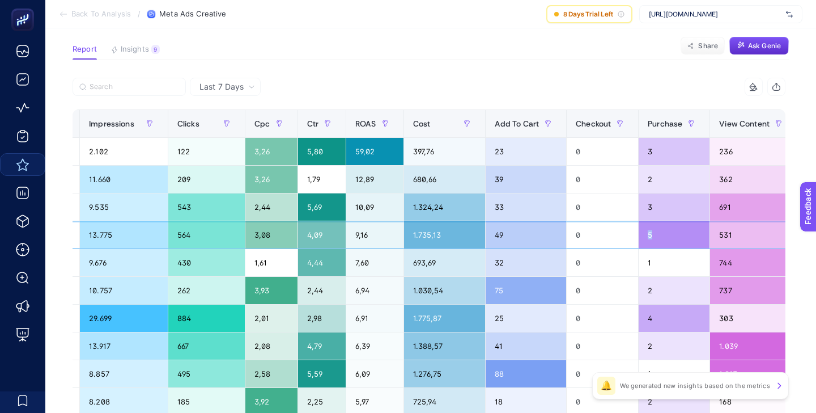
scroll to position [59, 0]
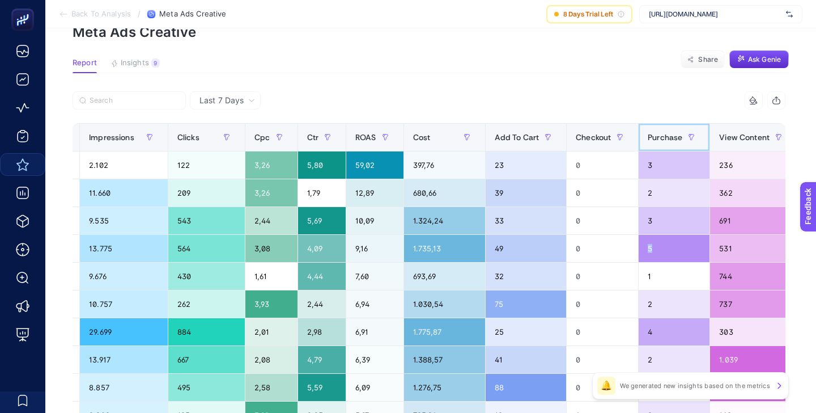
click at [648, 142] on div "Purchase" at bounding box center [674, 137] width 53 height 18
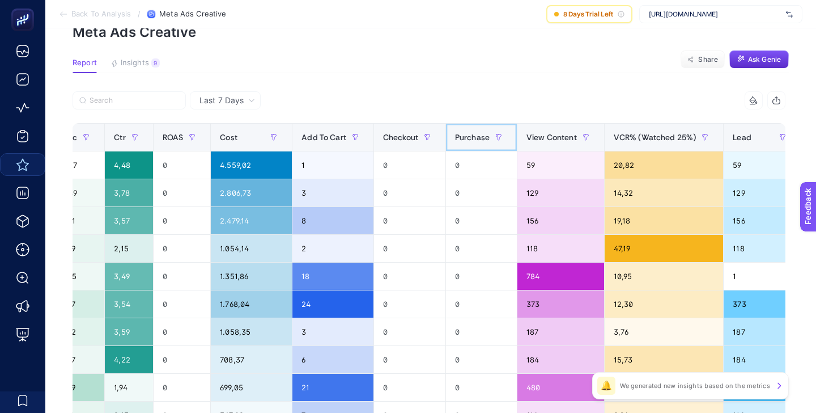
scroll to position [0, 787]
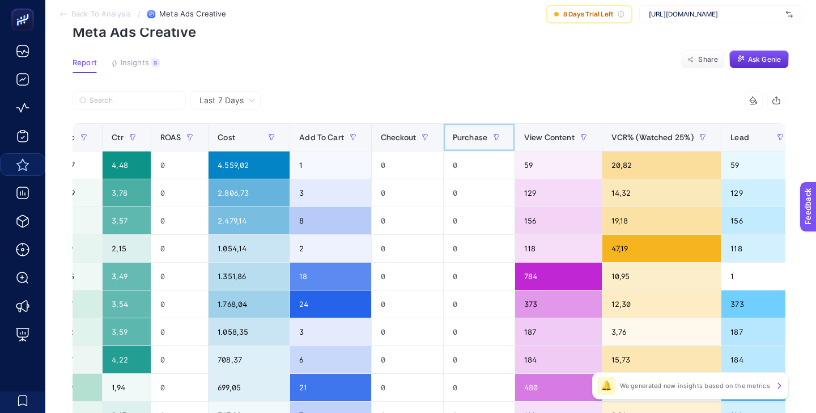
click at [472, 134] on span "Purchase" at bounding box center [470, 137] width 35 height 9
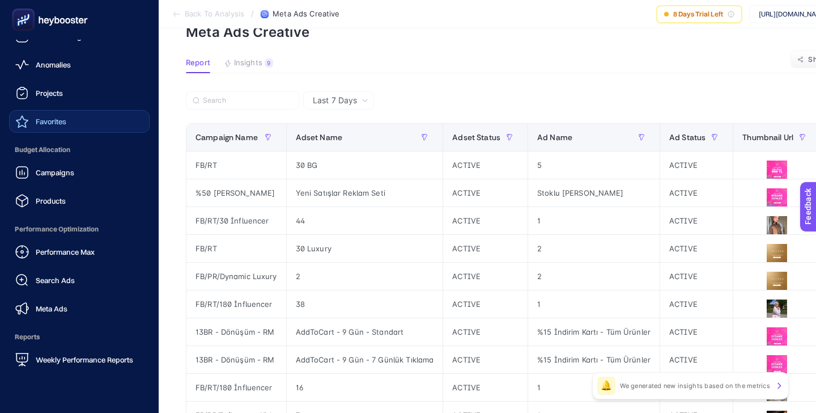
scroll to position [100, 0]
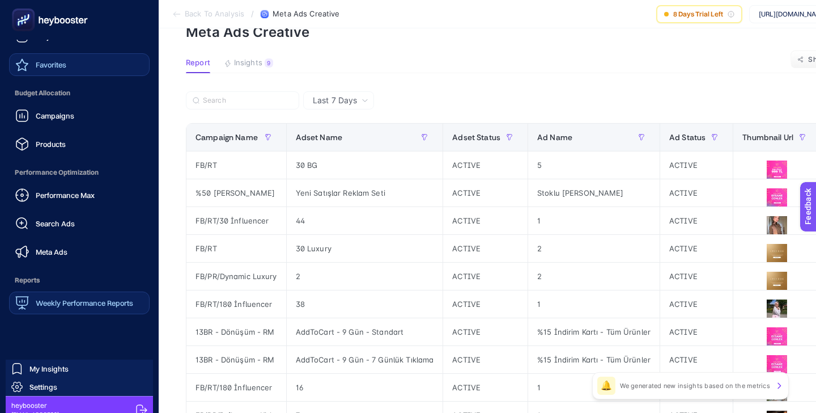
click at [92, 300] on span "Weekly Performance Reports" at bounding box center [84, 302] width 97 height 9
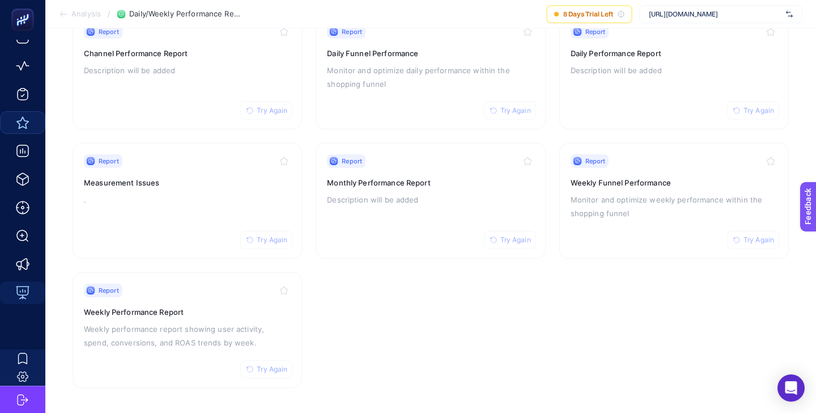
scroll to position [143, 0]
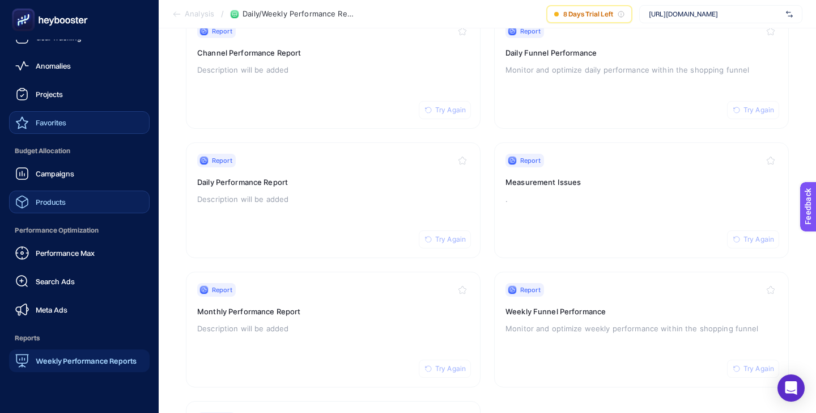
click at [73, 203] on link "Products" at bounding box center [79, 201] width 141 height 23
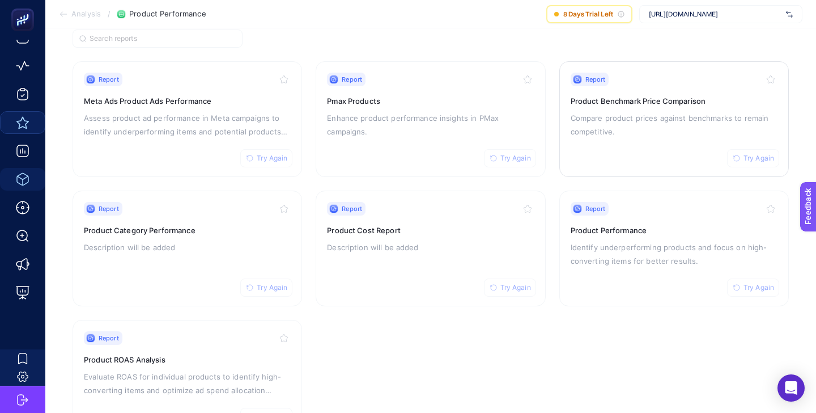
scroll to position [101, 0]
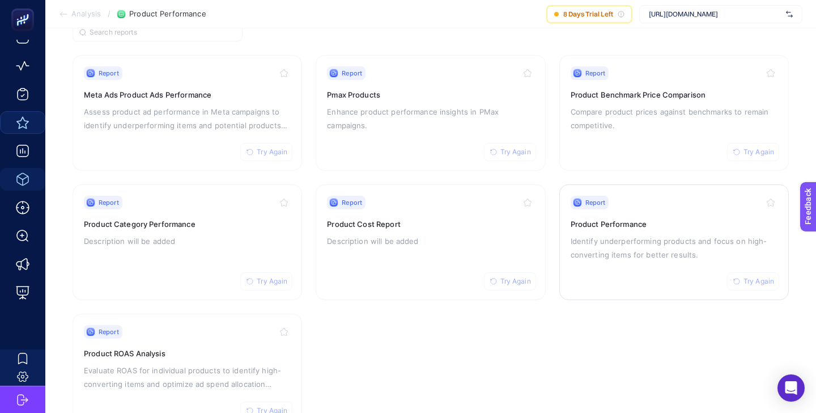
click at [622, 226] on h3 "Product Performance" at bounding box center [674, 223] width 207 height 11
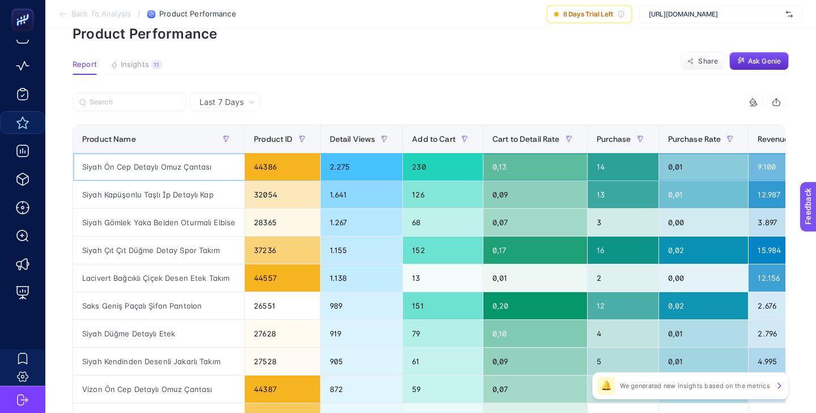
click at [175, 168] on div "Siyah Ön Cep Detaylı Omuz Çantası" at bounding box center [158, 166] width 171 height 27
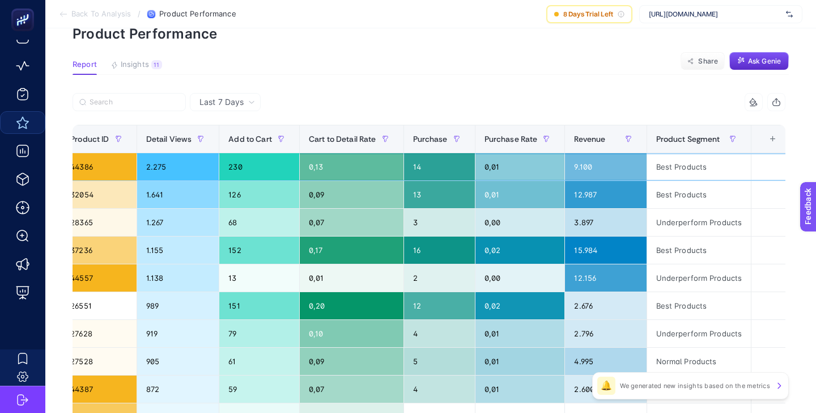
scroll to position [0, 190]
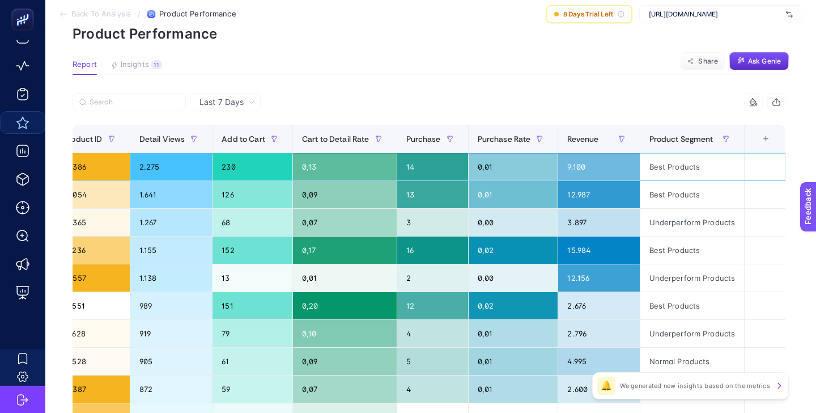
click at [676, 169] on div "Best Products" at bounding box center [692, 166] width 104 height 27
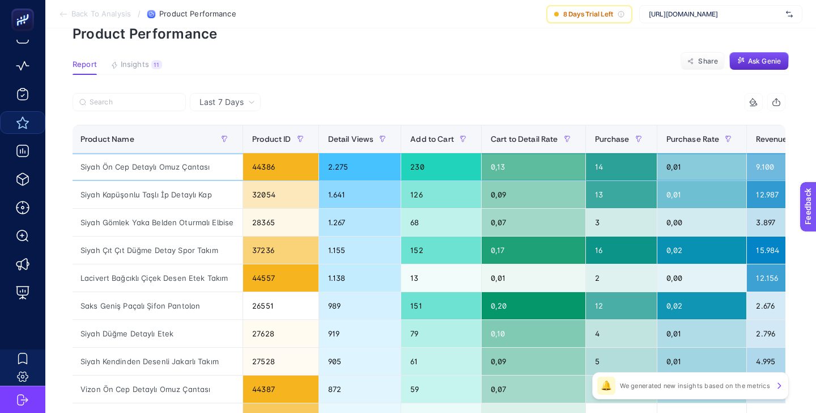
scroll to position [0, 0]
